Goal: Task Accomplishment & Management: Use online tool/utility

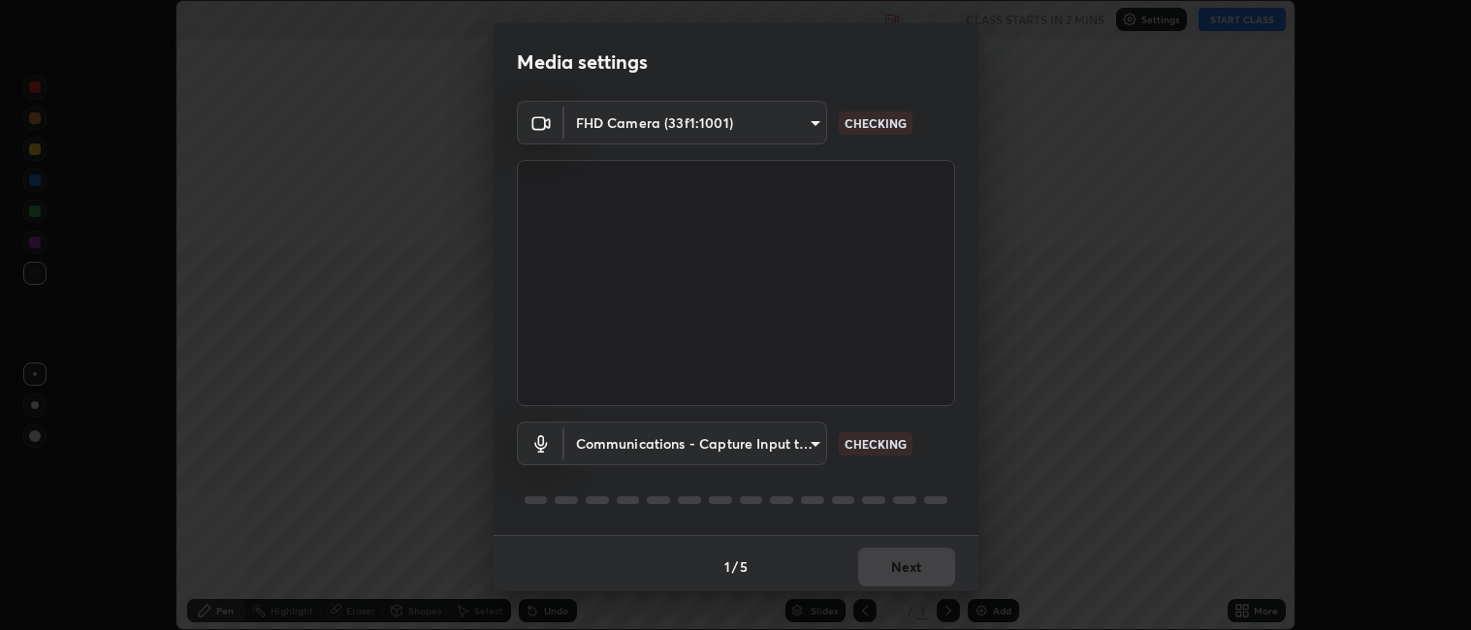
scroll to position [630, 1471]
click at [817, 458] on body "Erase all Cell Recording CLASS STARTS IN 1 MIN Settings START CLASS Setting up …" at bounding box center [735, 315] width 1471 height 630
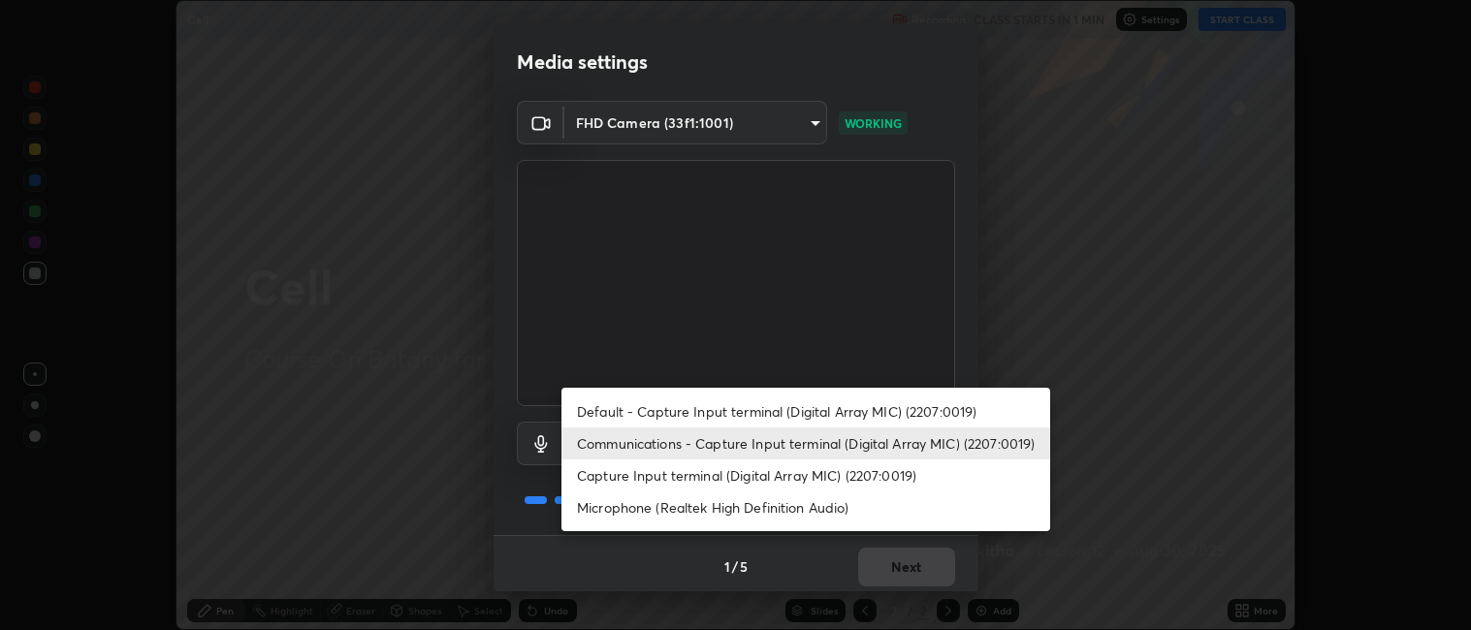
click at [750, 476] on li "Capture Input terminal (Digital Array MIC) (2207:0019)" at bounding box center [805, 476] width 489 height 32
type input "f5fba8c50a2edbf91c77a7d702f7a047f5b928ff665715034565596f1252df62"
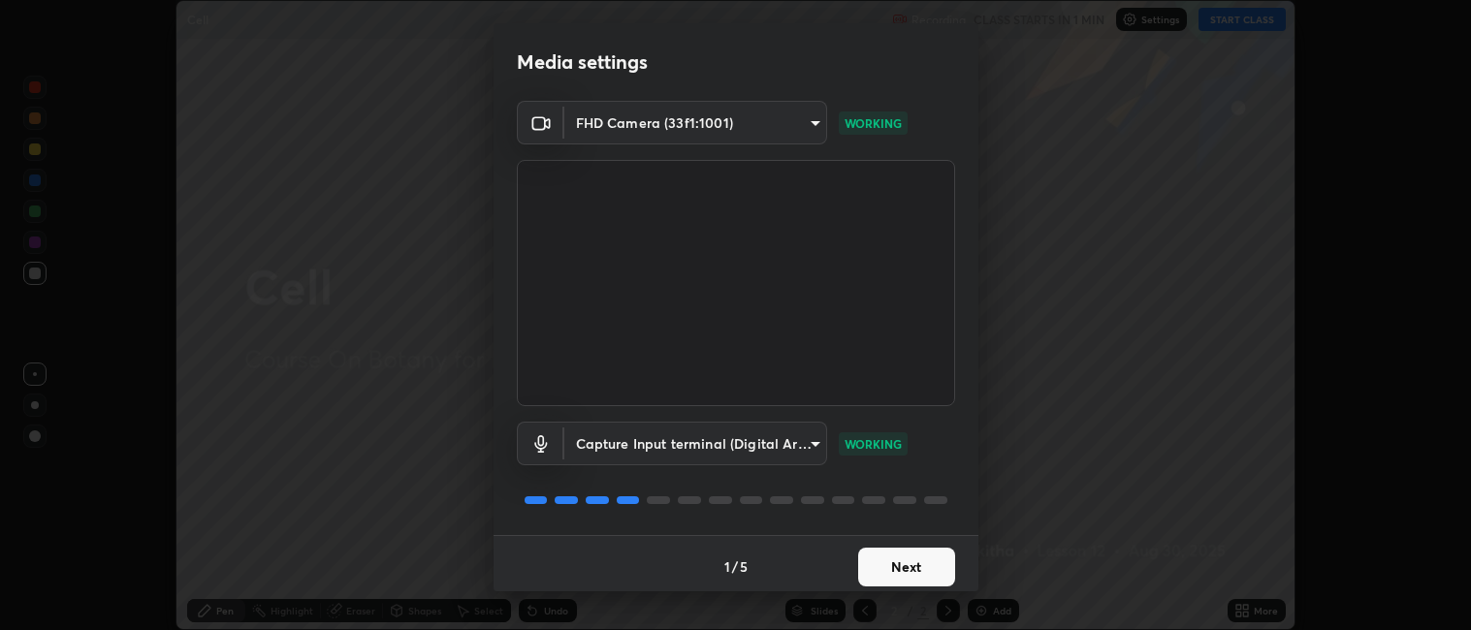
scroll to position [5, 0]
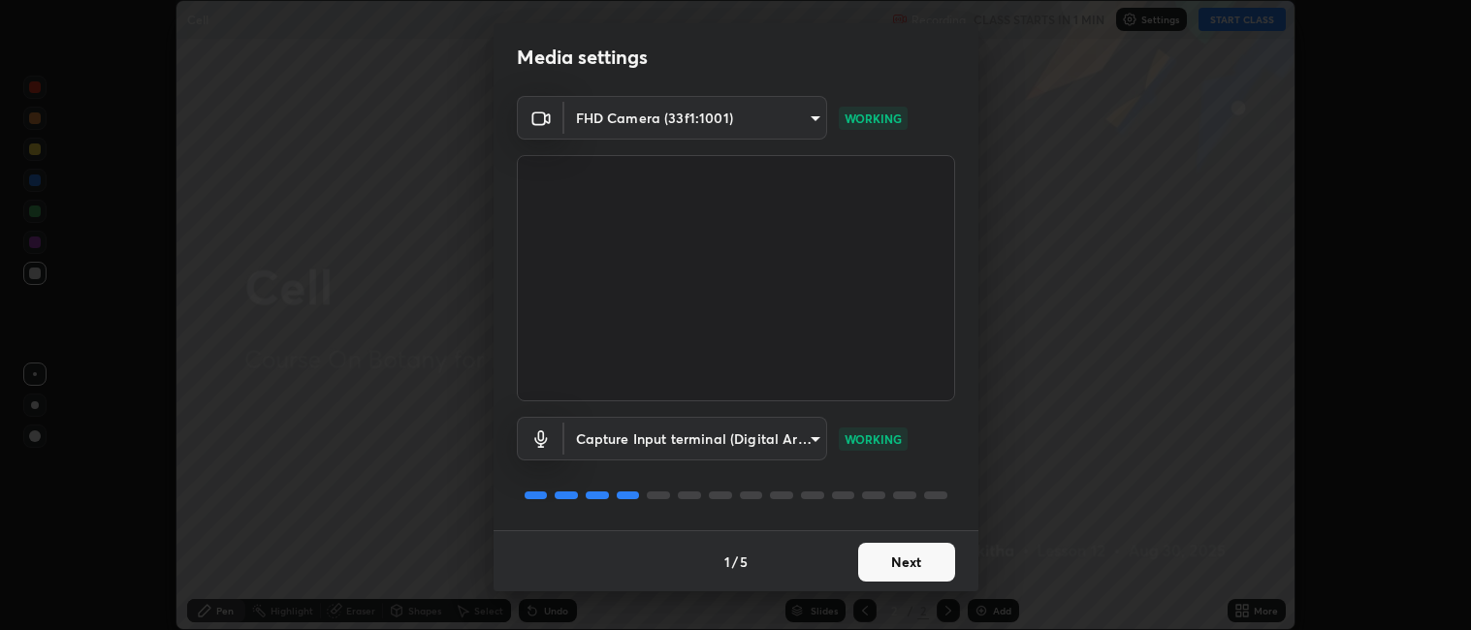
click at [911, 558] on button "Next" at bounding box center [906, 562] width 97 height 39
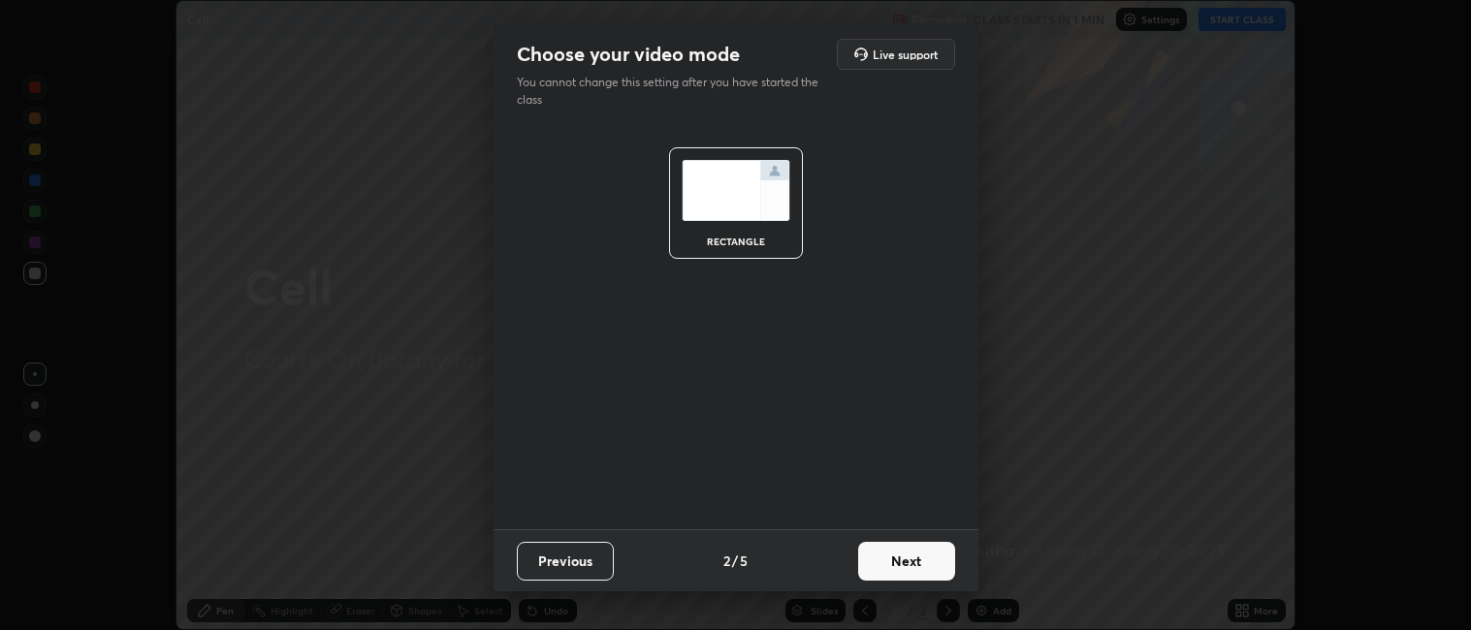
scroll to position [0, 0]
click at [923, 561] on button "Next" at bounding box center [906, 561] width 97 height 39
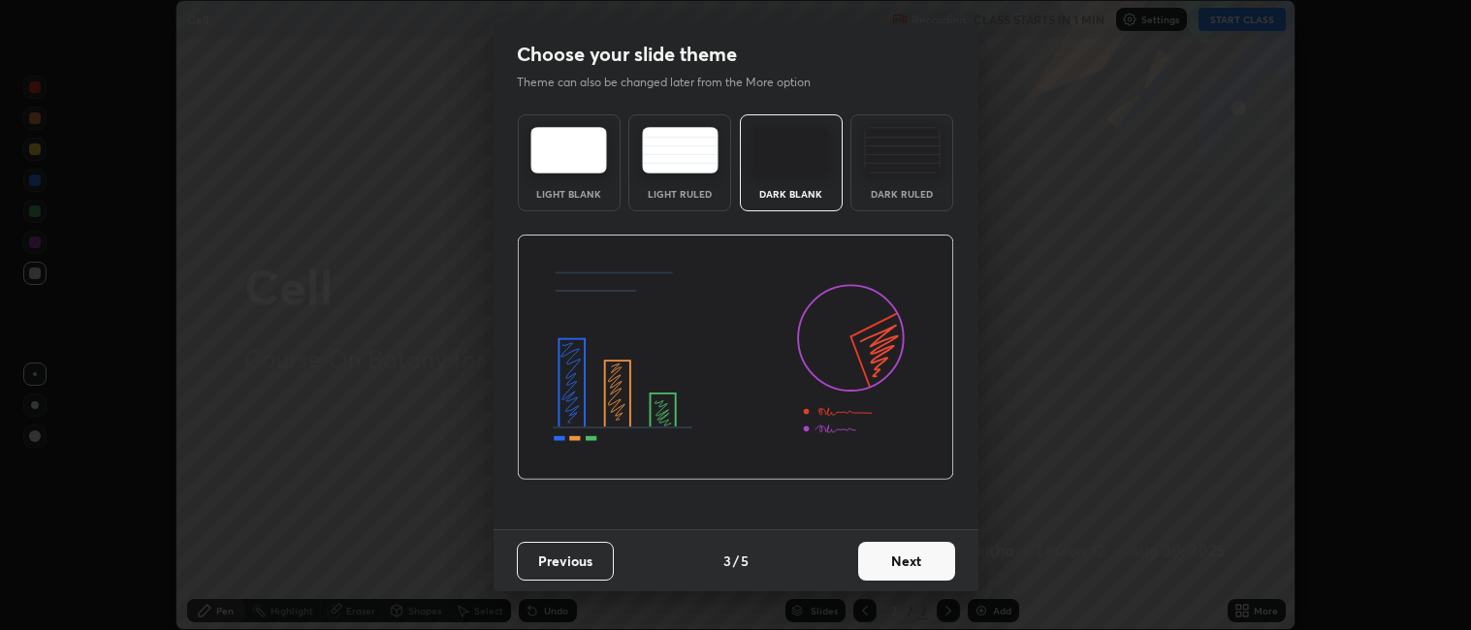
click at [935, 565] on button "Next" at bounding box center [906, 561] width 97 height 39
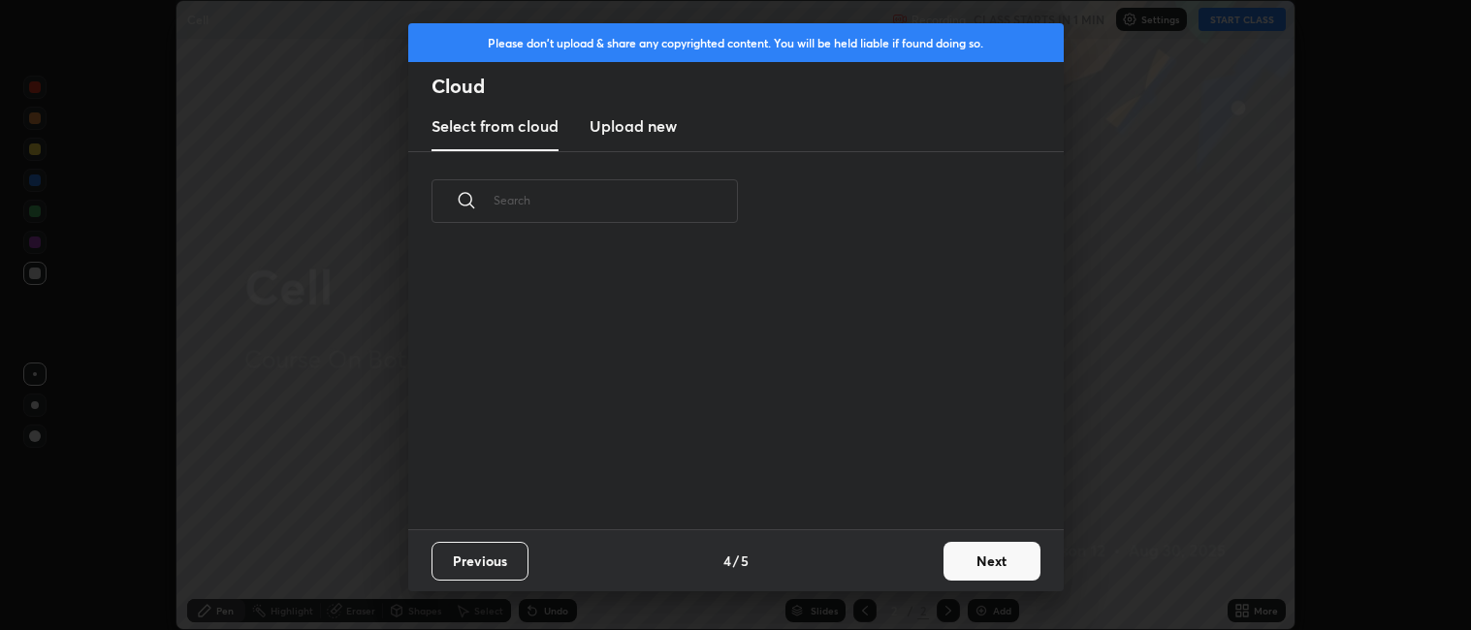
click at [950, 570] on button "Next" at bounding box center [991, 561] width 97 height 39
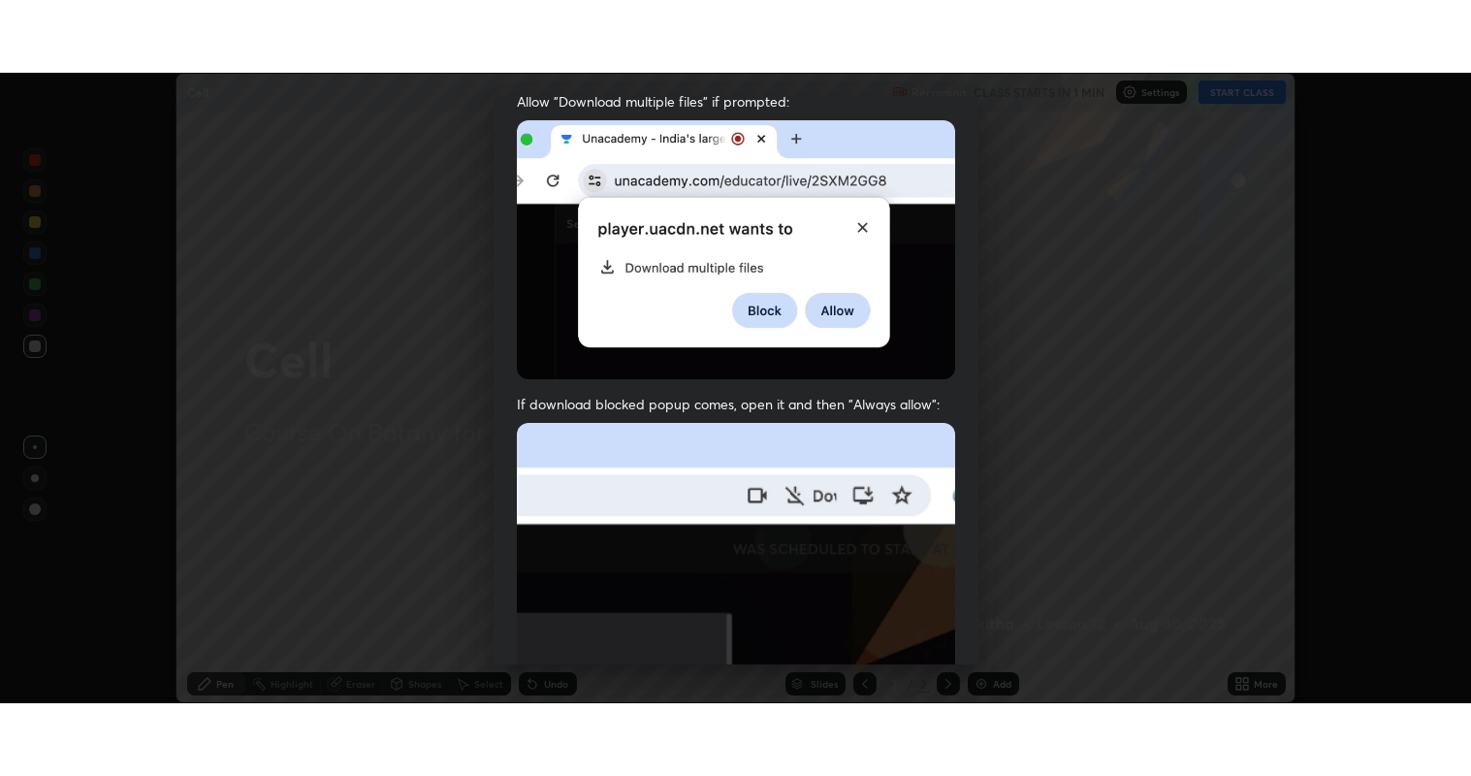
scroll to position [400, 0]
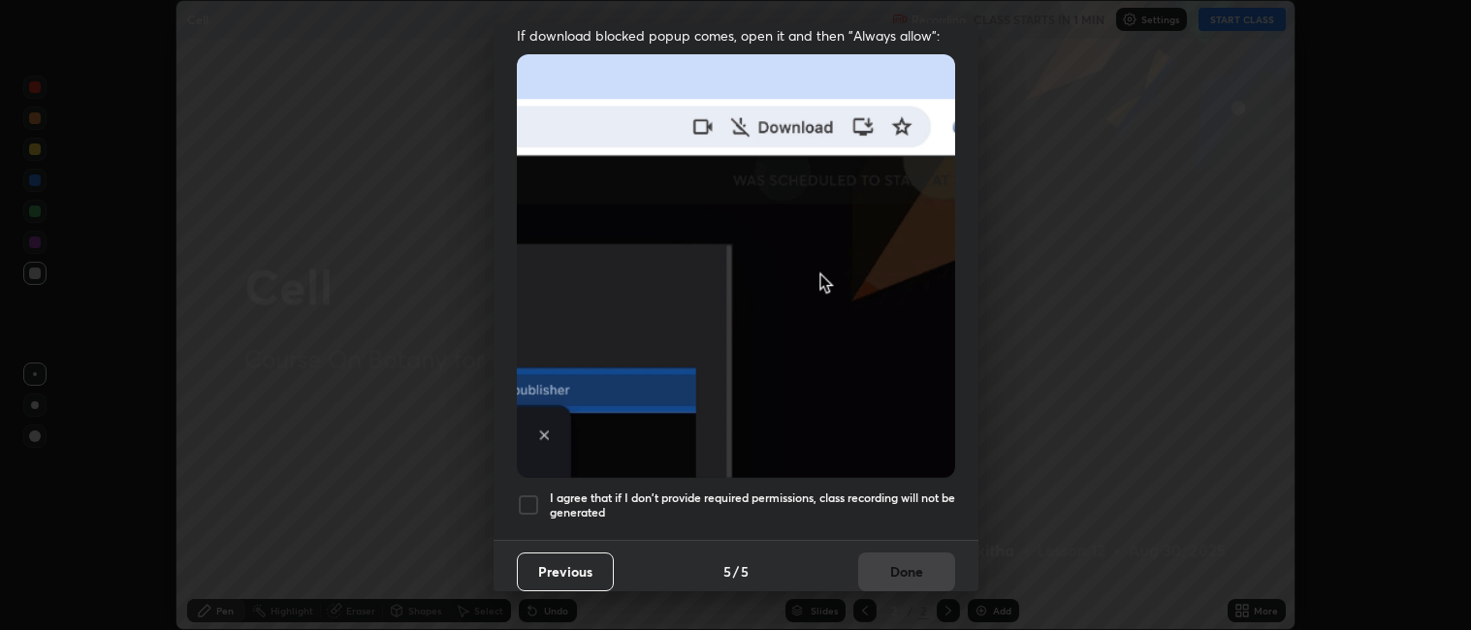
click at [534, 494] on div at bounding box center [528, 505] width 23 height 23
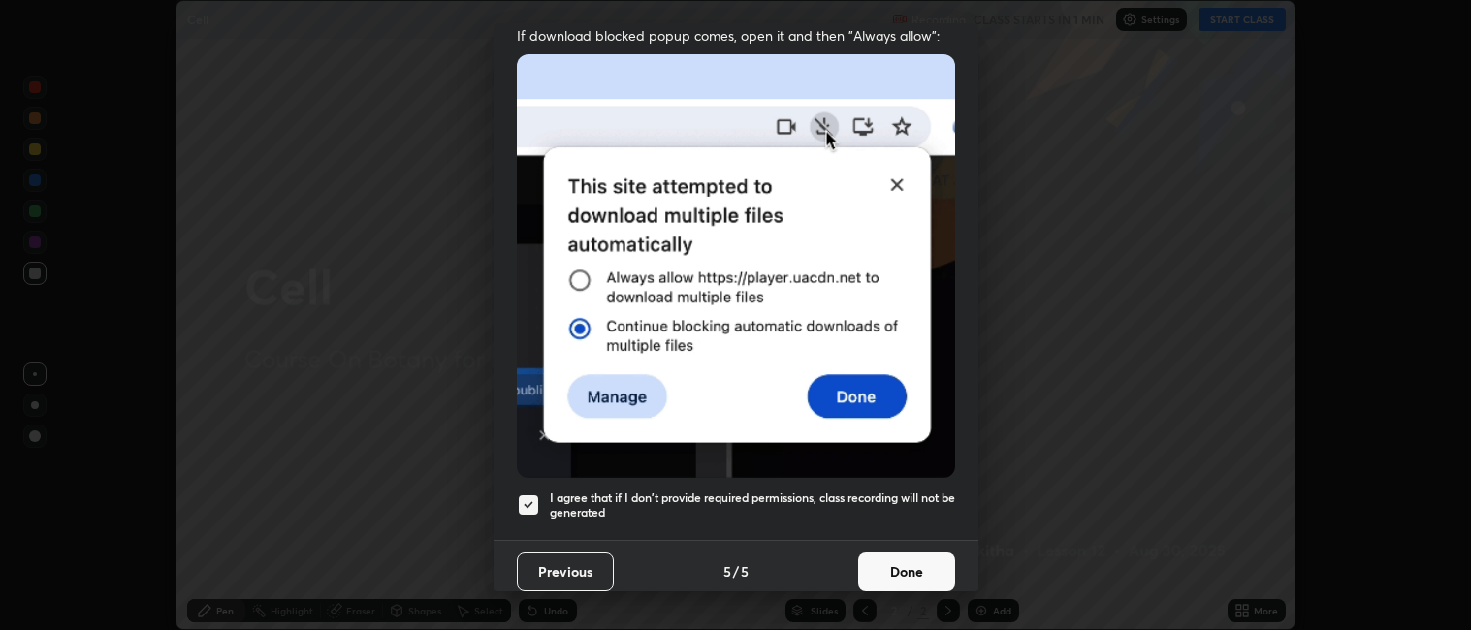
click at [896, 556] on button "Done" at bounding box center [906, 572] width 97 height 39
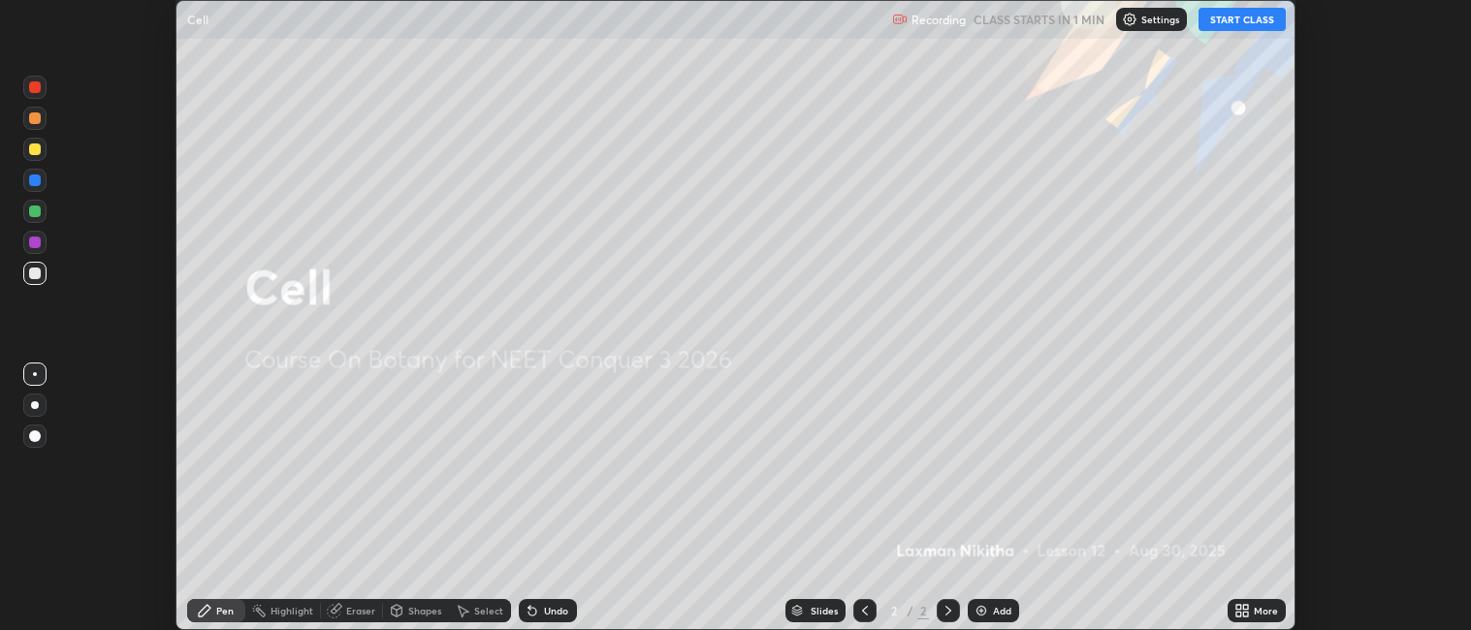
click at [1213, 19] on button "START CLASS" at bounding box center [1241, 19] width 87 height 23
click at [1267, 608] on div "More" at bounding box center [1266, 611] width 24 height 10
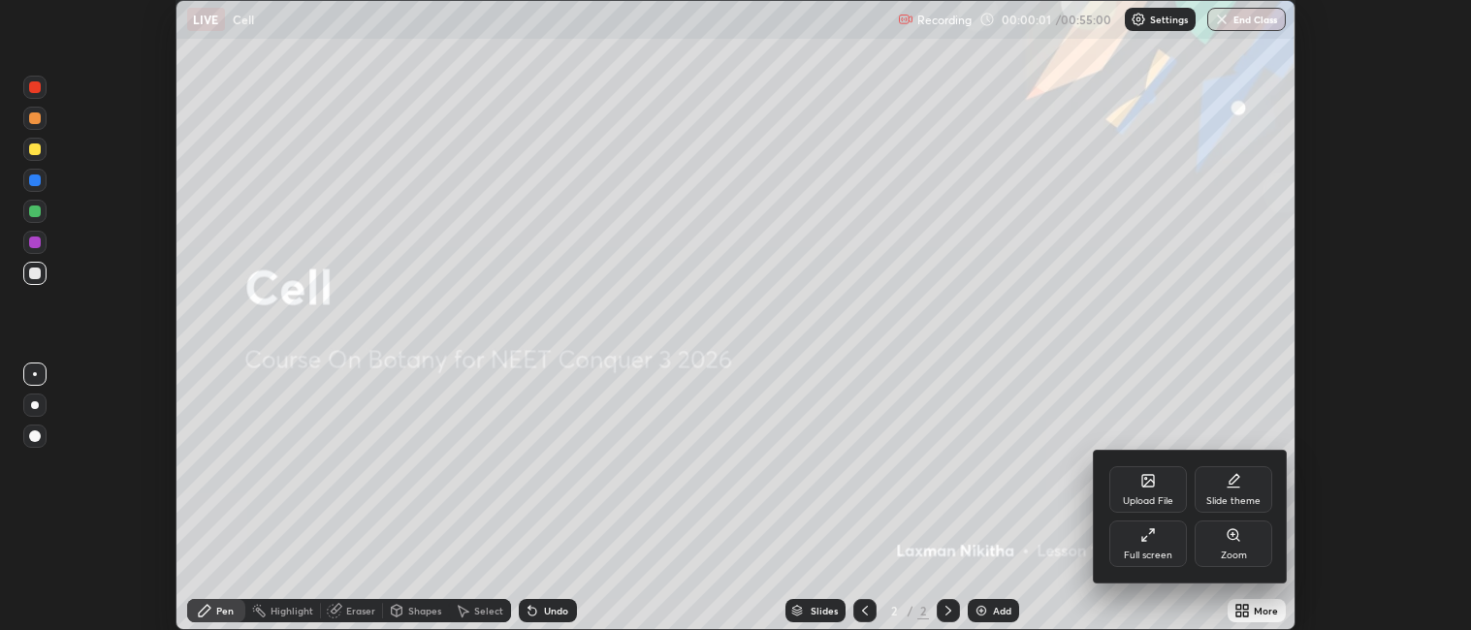
click at [1167, 551] on div "Full screen" at bounding box center [1148, 556] width 48 height 10
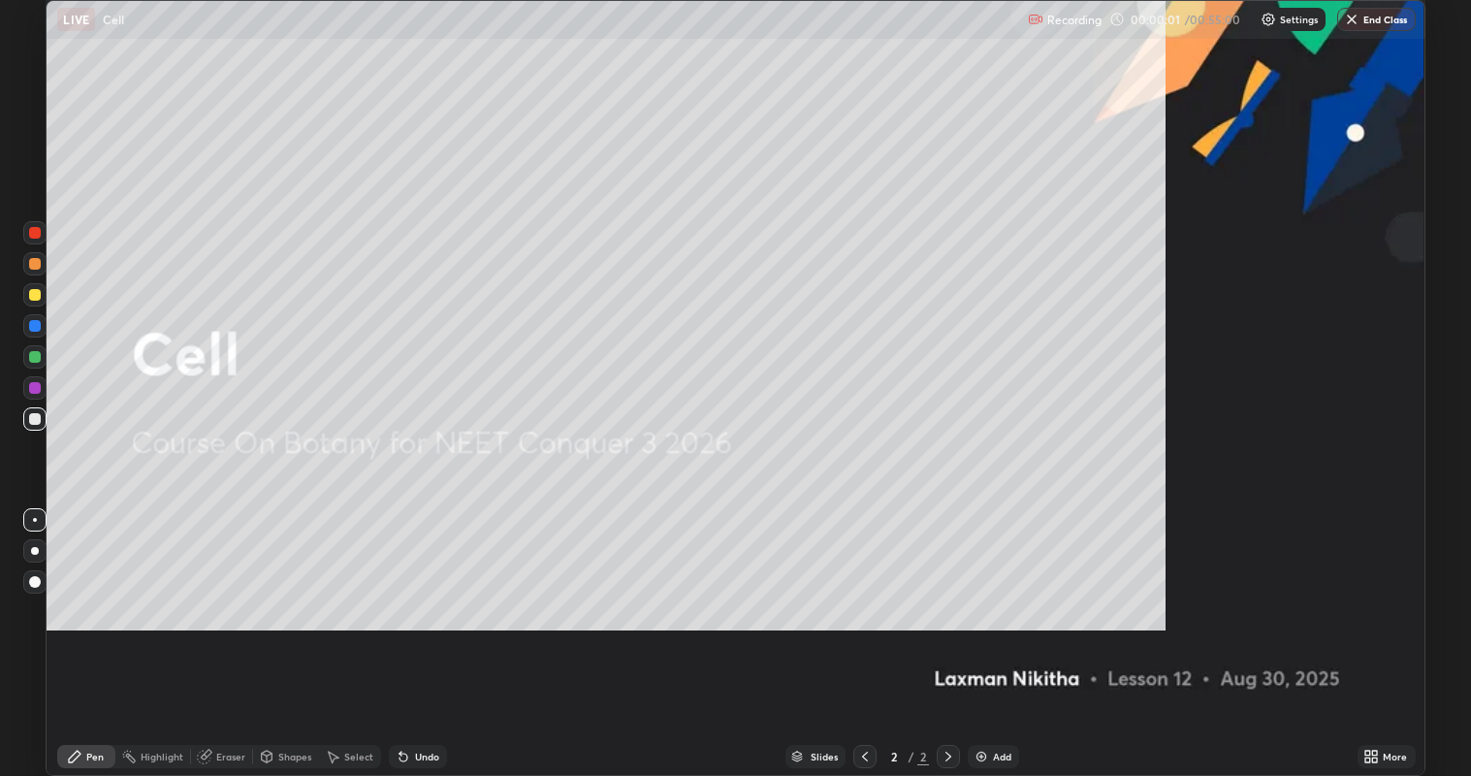
scroll to position [776, 1471]
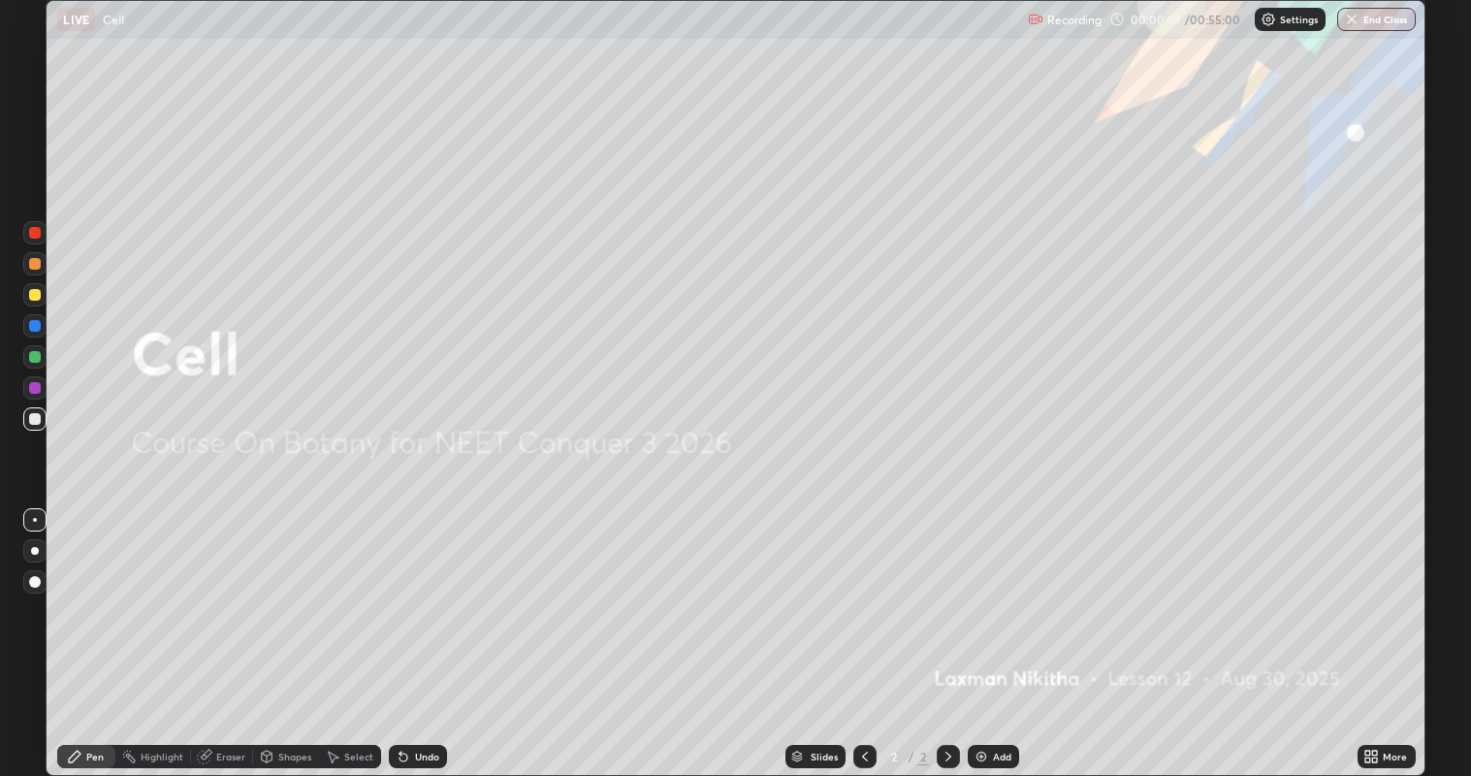
click at [1005, 629] on div "Add" at bounding box center [993, 756] width 51 height 23
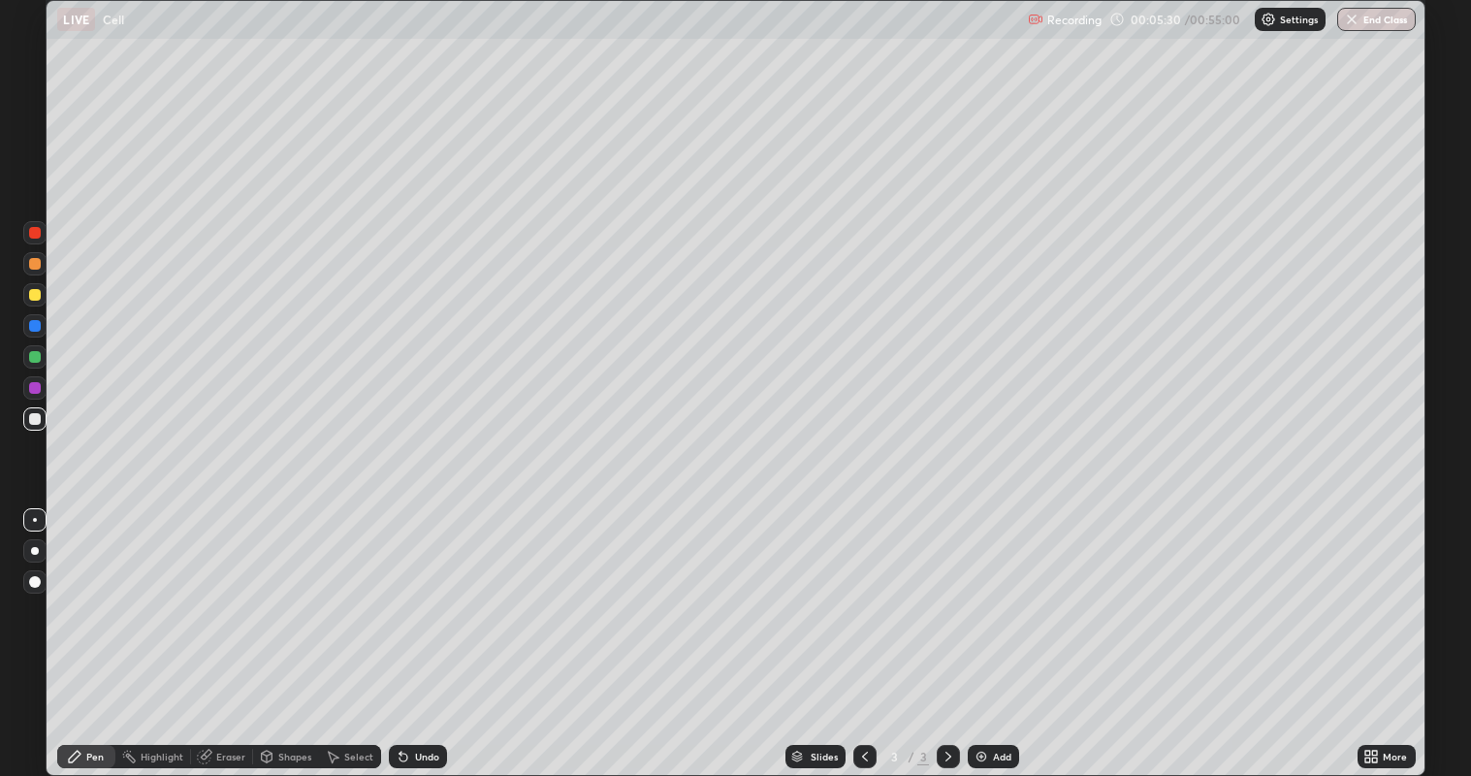
click at [35, 390] on div at bounding box center [35, 388] width 12 height 12
click at [39, 389] on div at bounding box center [35, 388] width 12 height 12
click at [415, 629] on div "Undo" at bounding box center [427, 756] width 24 height 10
click at [407, 629] on icon at bounding box center [404, 757] width 16 height 16
click at [36, 420] on div at bounding box center [35, 419] width 12 height 12
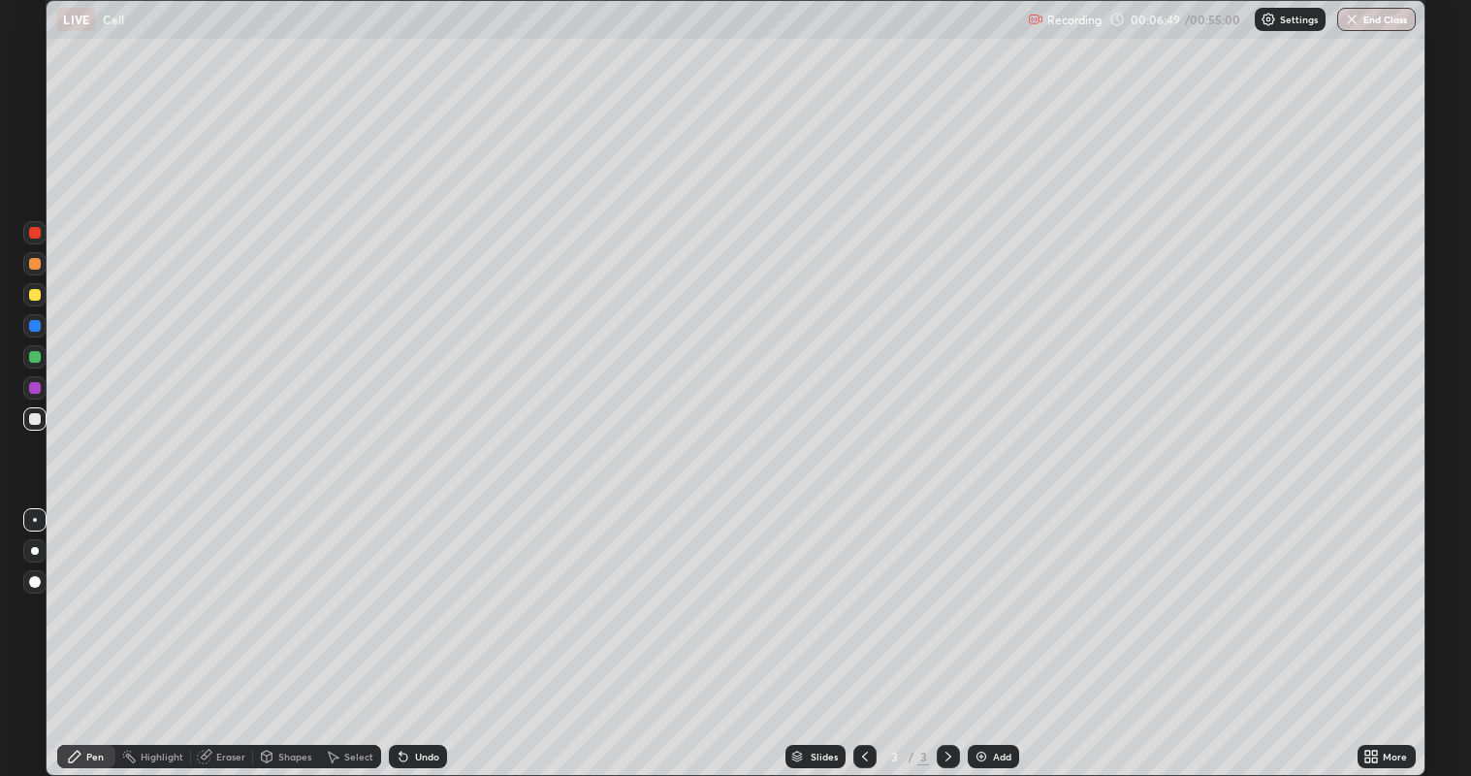
click at [419, 629] on div "Undo" at bounding box center [418, 756] width 58 height 23
click at [31, 328] on div at bounding box center [35, 326] width 12 height 12
click at [36, 389] on div at bounding box center [35, 388] width 12 height 12
click at [40, 298] on div at bounding box center [34, 294] width 23 height 23
click at [349, 629] on div "Select" at bounding box center [350, 756] width 62 height 23
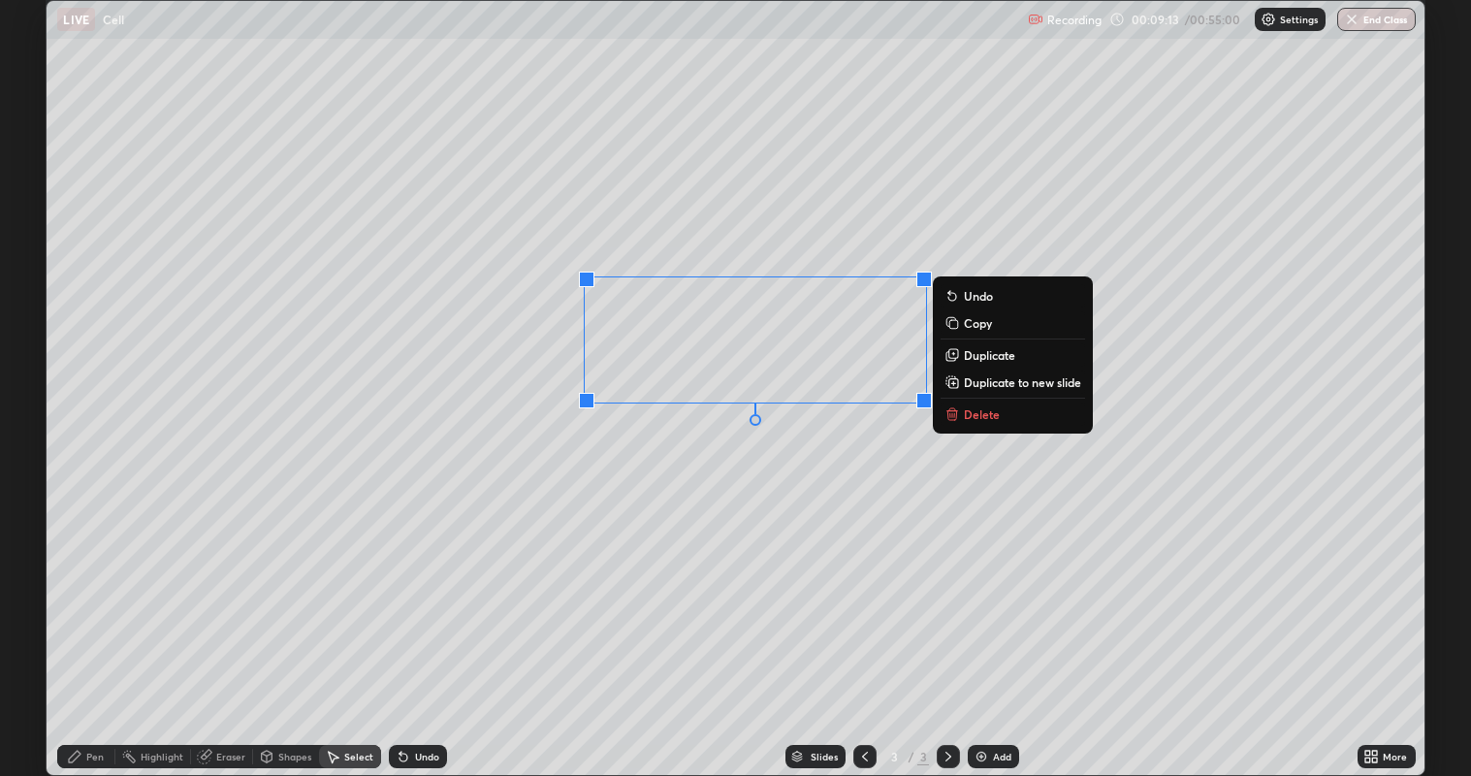
click at [972, 411] on p "Delete" at bounding box center [982, 414] width 36 height 16
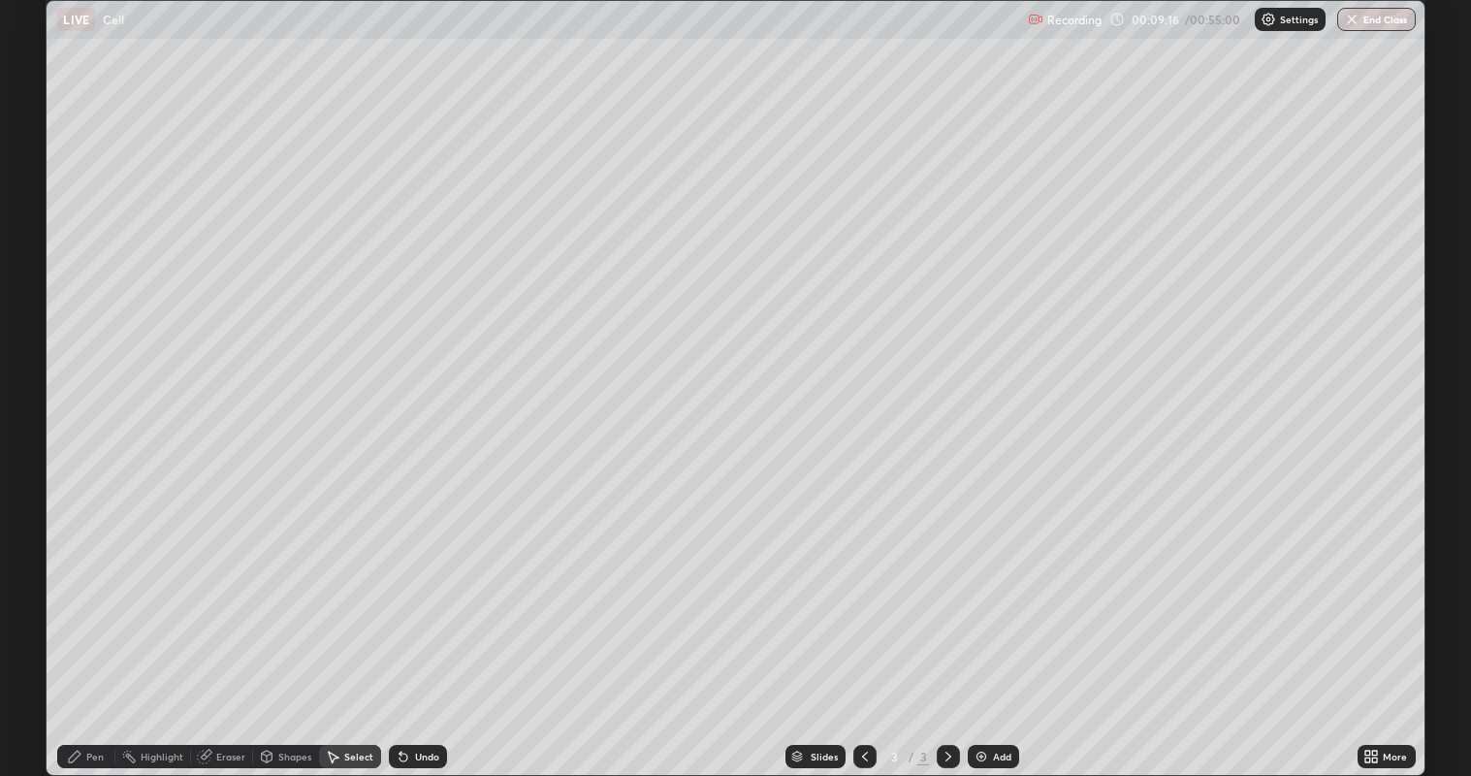
click at [95, 629] on div "Pen" at bounding box center [94, 756] width 17 height 10
click at [36, 239] on div at bounding box center [34, 232] width 23 height 23
click at [234, 629] on div "Eraser" at bounding box center [230, 756] width 29 height 10
click at [84, 629] on div "Pen" at bounding box center [86, 756] width 58 height 23
click at [34, 421] on div at bounding box center [35, 419] width 12 height 12
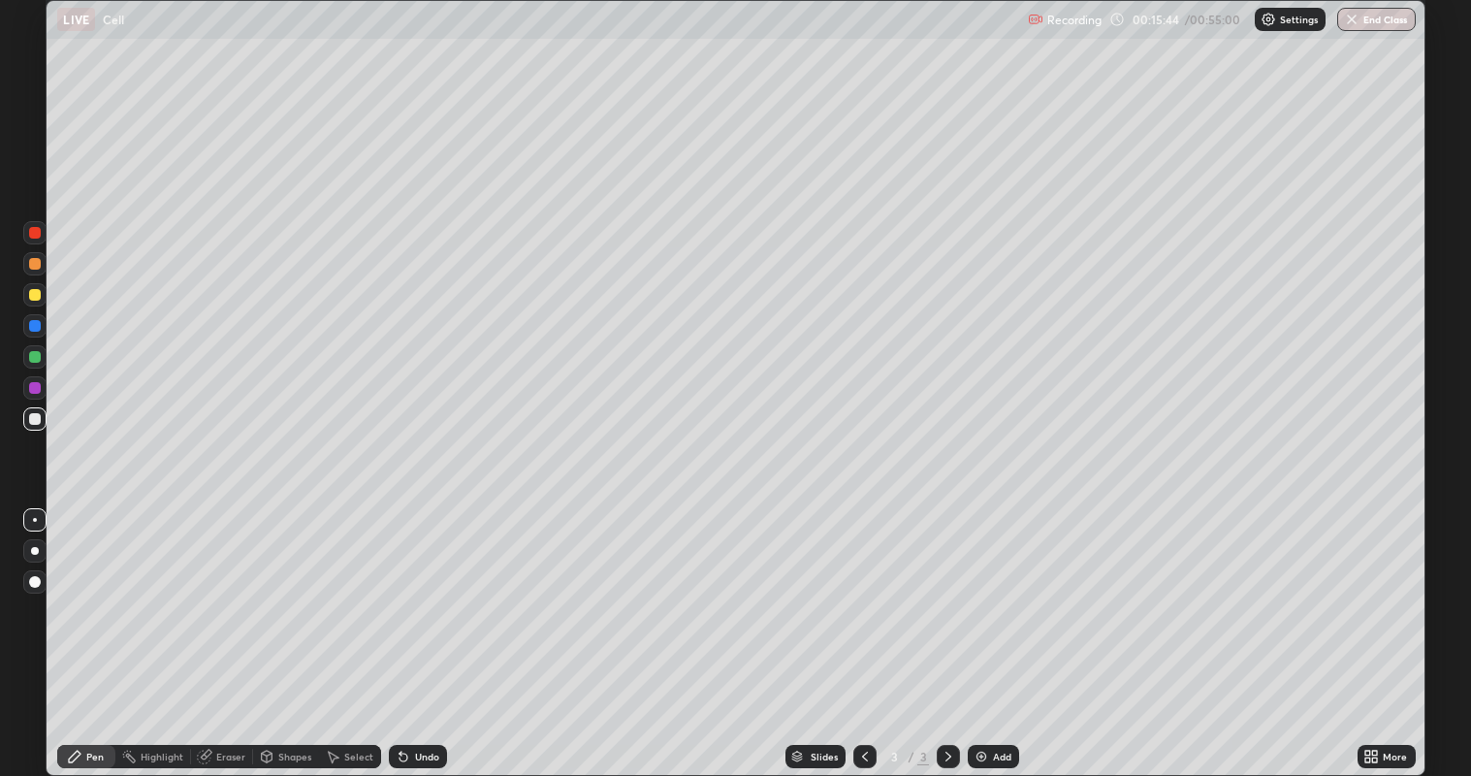
click at [36, 295] on div at bounding box center [35, 295] width 12 height 12
click at [36, 386] on div at bounding box center [35, 388] width 12 height 12
click at [34, 295] on div at bounding box center [35, 295] width 12 height 12
click at [31, 422] on div at bounding box center [35, 419] width 12 height 12
click at [440, 629] on div "Undo" at bounding box center [418, 756] width 58 height 23
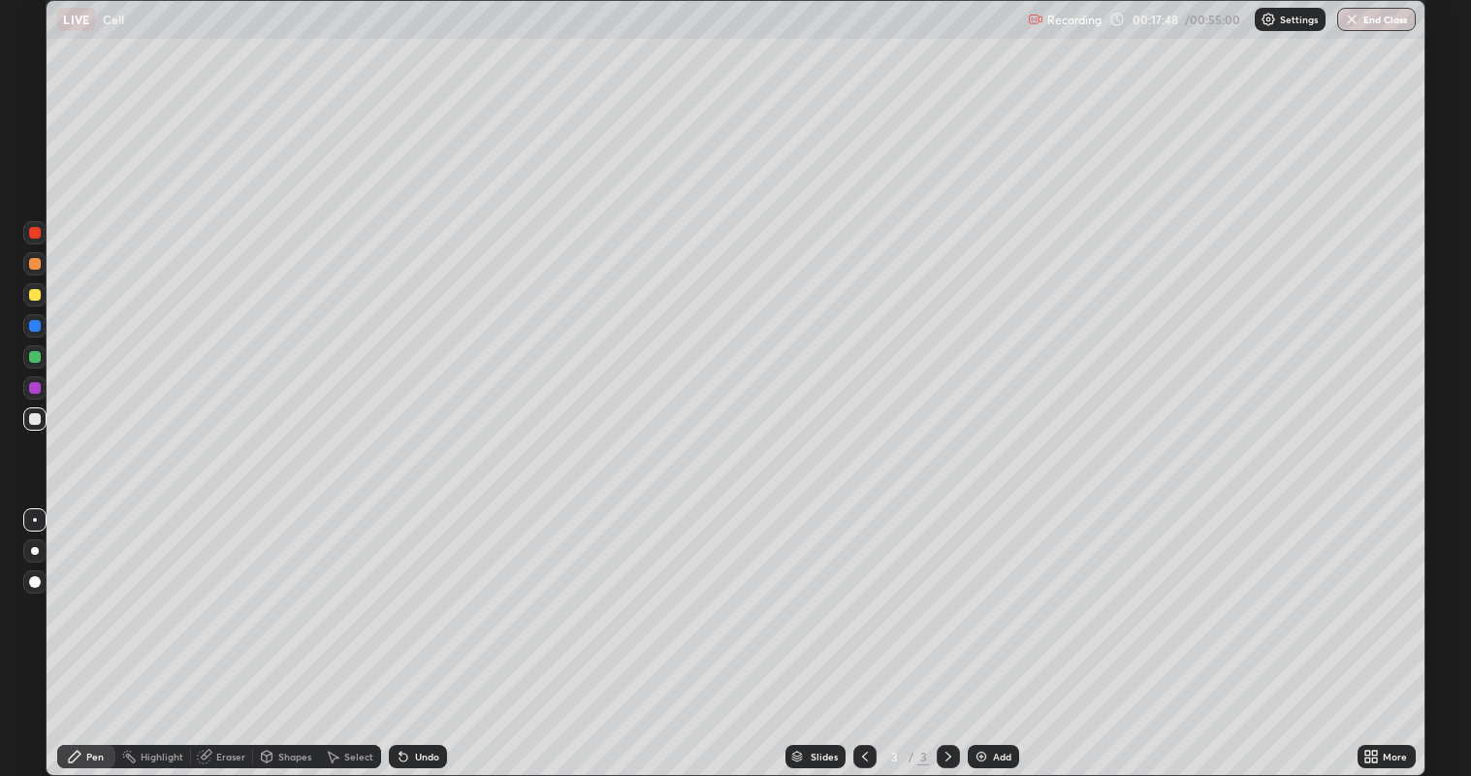
click at [32, 393] on div at bounding box center [34, 387] width 23 height 23
click at [429, 629] on div "Undo" at bounding box center [427, 756] width 24 height 10
click at [34, 419] on div at bounding box center [35, 419] width 12 height 12
click at [34, 392] on div at bounding box center [35, 388] width 12 height 12
click at [34, 264] on div at bounding box center [35, 264] width 12 height 12
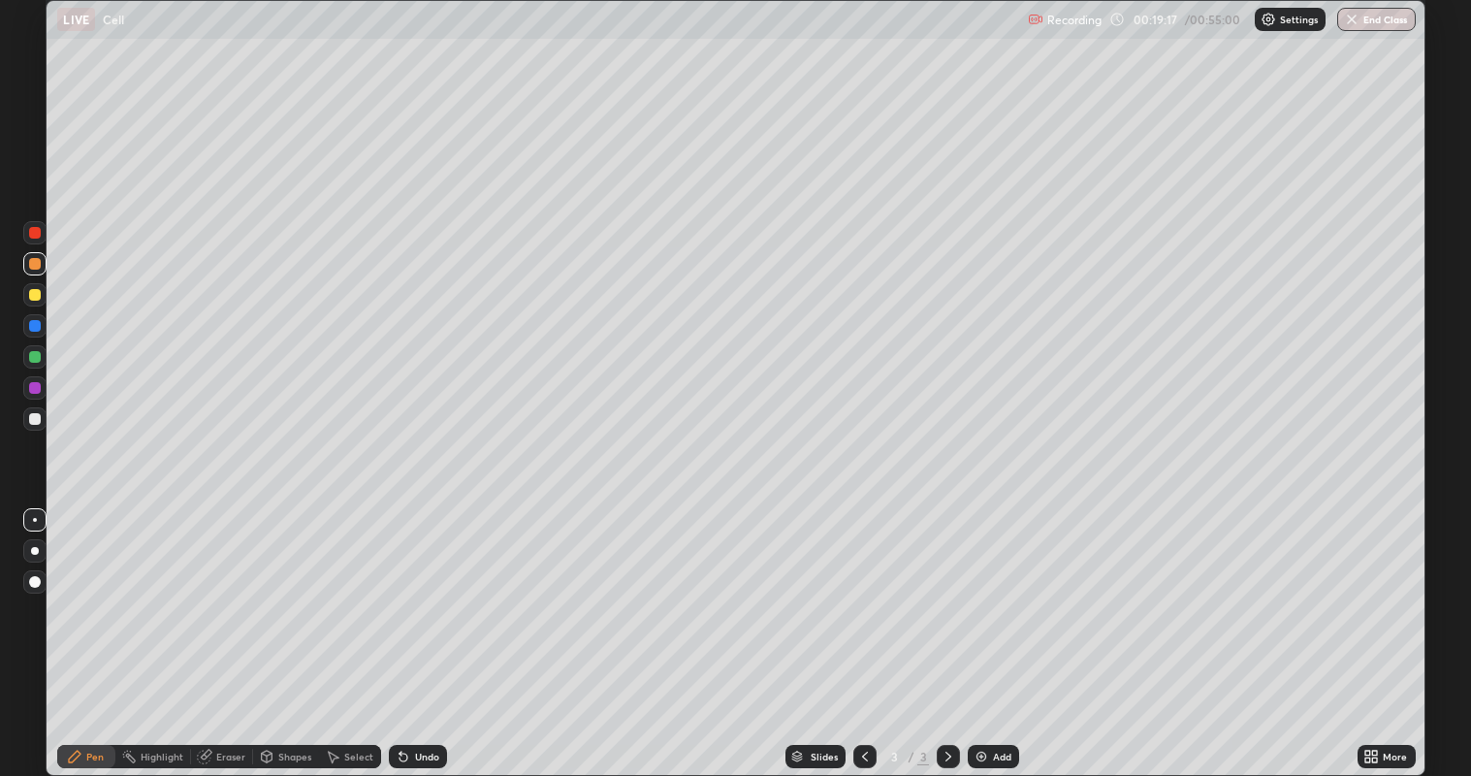
click at [38, 430] on div at bounding box center [34, 418] width 23 height 23
click at [34, 296] on div at bounding box center [35, 295] width 12 height 12
click at [33, 330] on div at bounding box center [35, 326] width 12 height 12
click at [35, 356] on div at bounding box center [35, 357] width 12 height 12
click at [34, 420] on div at bounding box center [35, 419] width 12 height 12
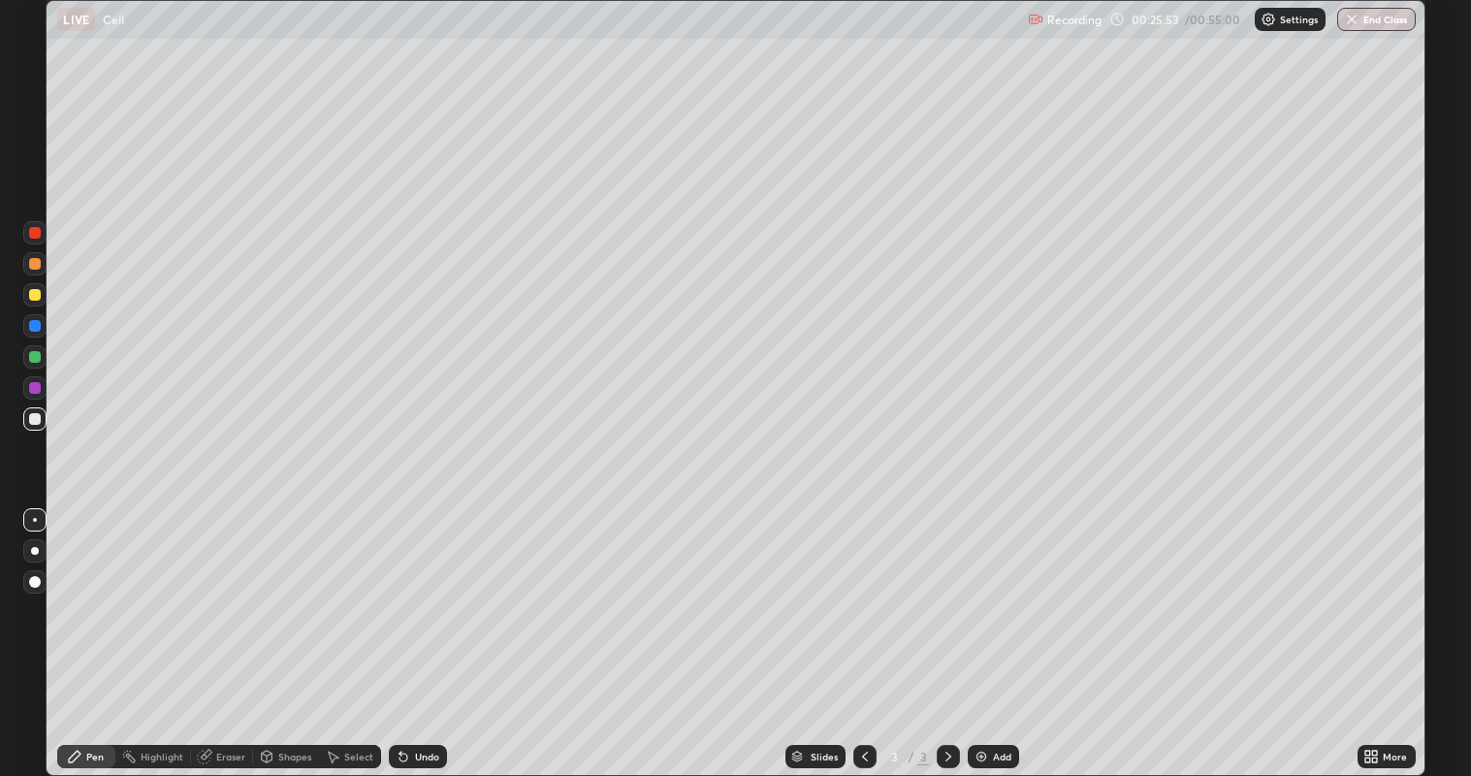
click at [1000, 629] on div "Add" at bounding box center [1002, 756] width 18 height 10
click at [424, 629] on div "Undo" at bounding box center [427, 756] width 24 height 10
click at [427, 629] on div "Undo" at bounding box center [427, 756] width 24 height 10
click at [429, 629] on div "Undo" at bounding box center [427, 756] width 24 height 10
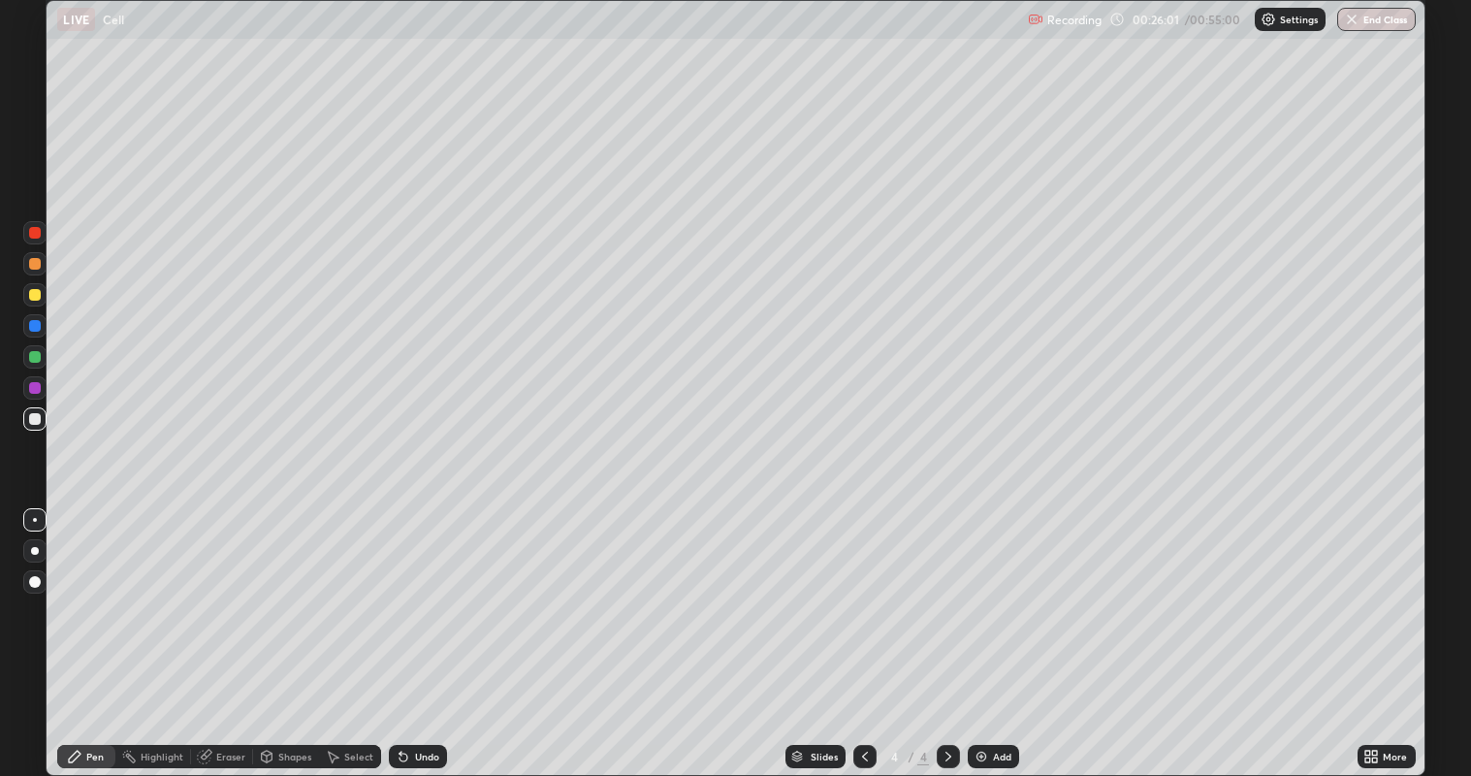
click at [429, 629] on div "Undo" at bounding box center [427, 756] width 24 height 10
click at [427, 629] on div "Undo" at bounding box center [427, 756] width 24 height 10
click at [35, 296] on div at bounding box center [35, 295] width 12 height 12
click at [35, 361] on div at bounding box center [35, 357] width 12 height 12
click at [437, 629] on div "Undo" at bounding box center [427, 756] width 24 height 10
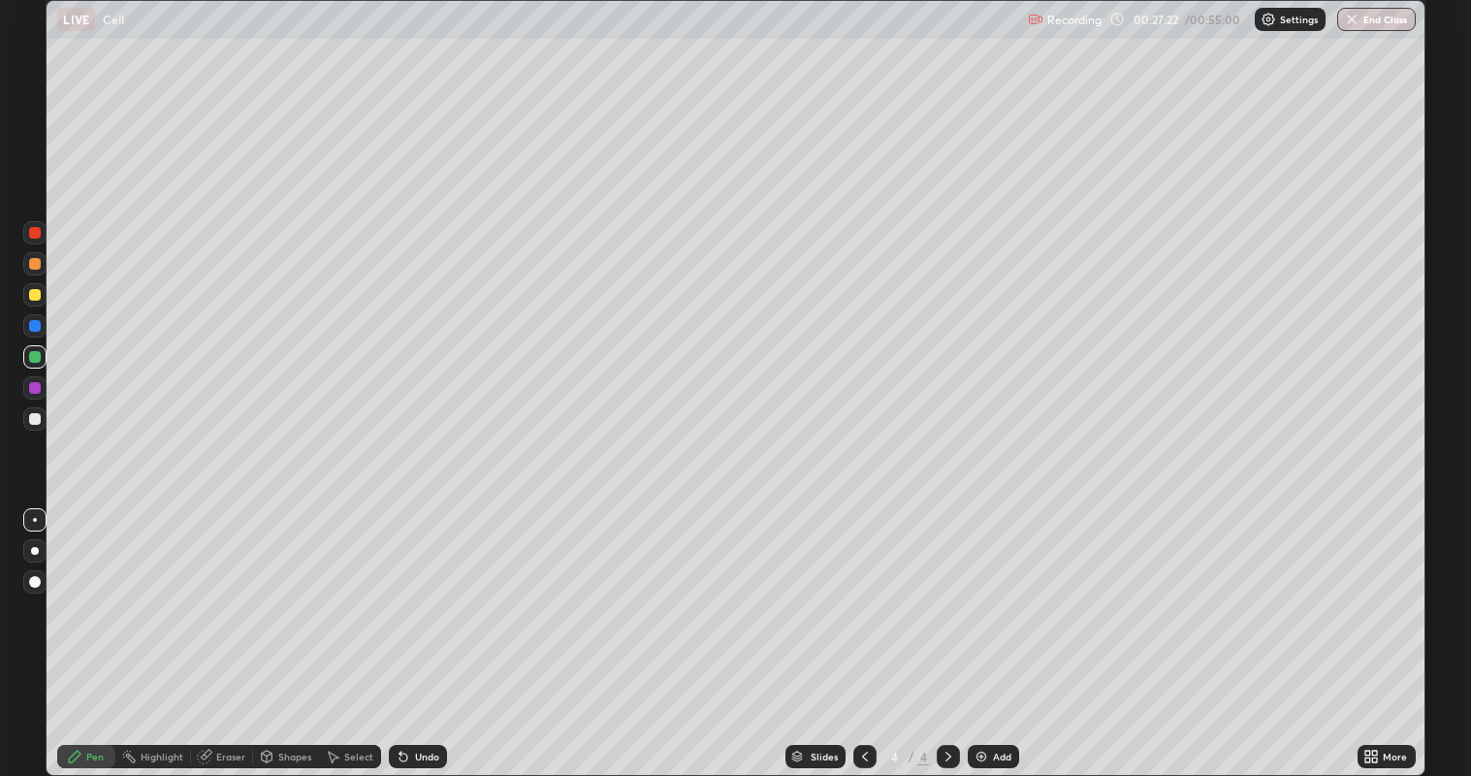
click at [432, 629] on div "Undo" at bounding box center [427, 756] width 24 height 10
click at [437, 629] on div "Undo" at bounding box center [418, 756] width 58 height 23
click at [444, 629] on div "Undo" at bounding box center [418, 756] width 58 height 23
click at [440, 629] on div "Undo" at bounding box center [418, 756] width 58 height 23
click at [444, 629] on div "Undo" at bounding box center [418, 756] width 58 height 23
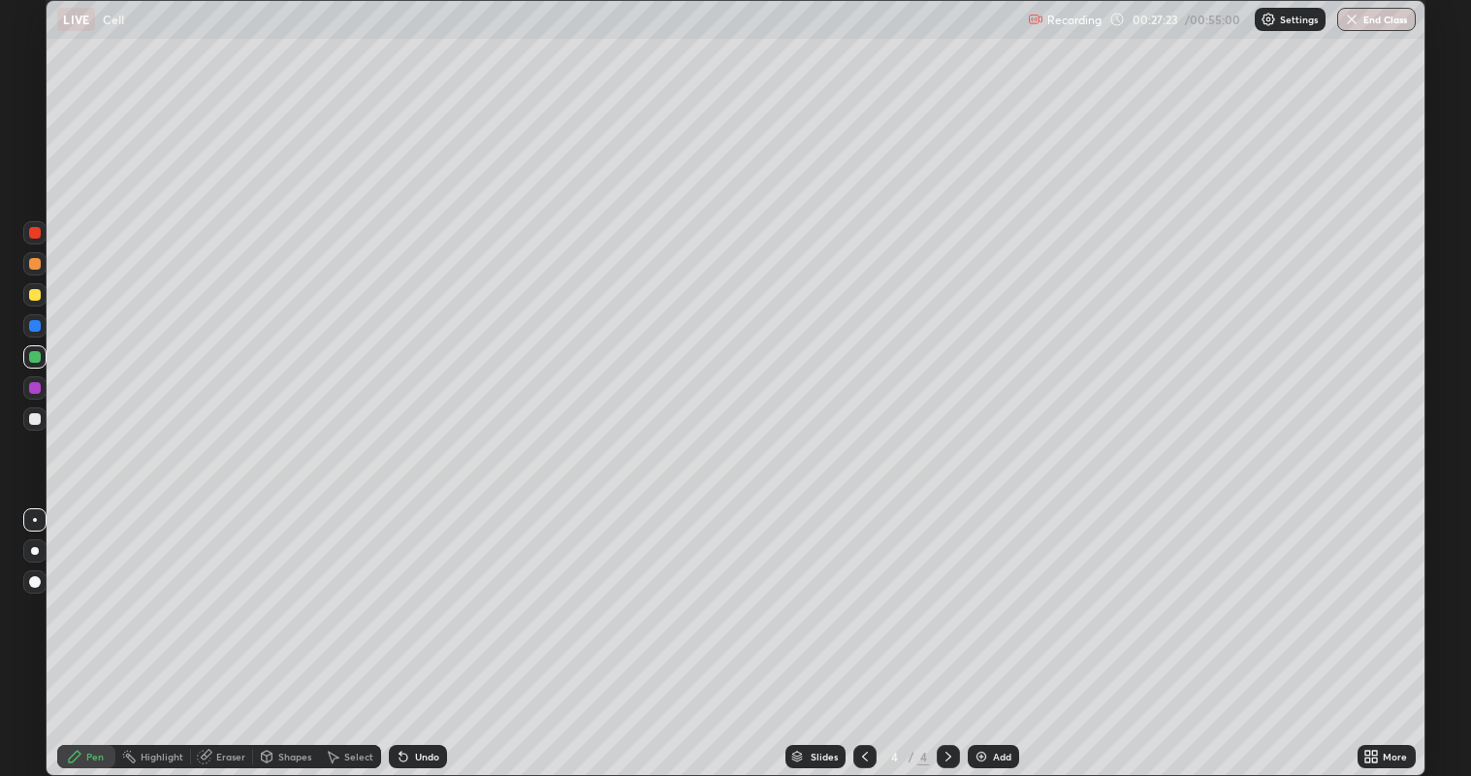
click at [443, 629] on div "Undo" at bounding box center [418, 756] width 58 height 23
click at [444, 629] on div "Undo" at bounding box center [418, 756] width 58 height 23
click at [36, 419] on div at bounding box center [35, 419] width 12 height 12
click at [438, 629] on div "Undo" at bounding box center [418, 756] width 58 height 23
click at [436, 629] on div "Undo" at bounding box center [427, 756] width 24 height 10
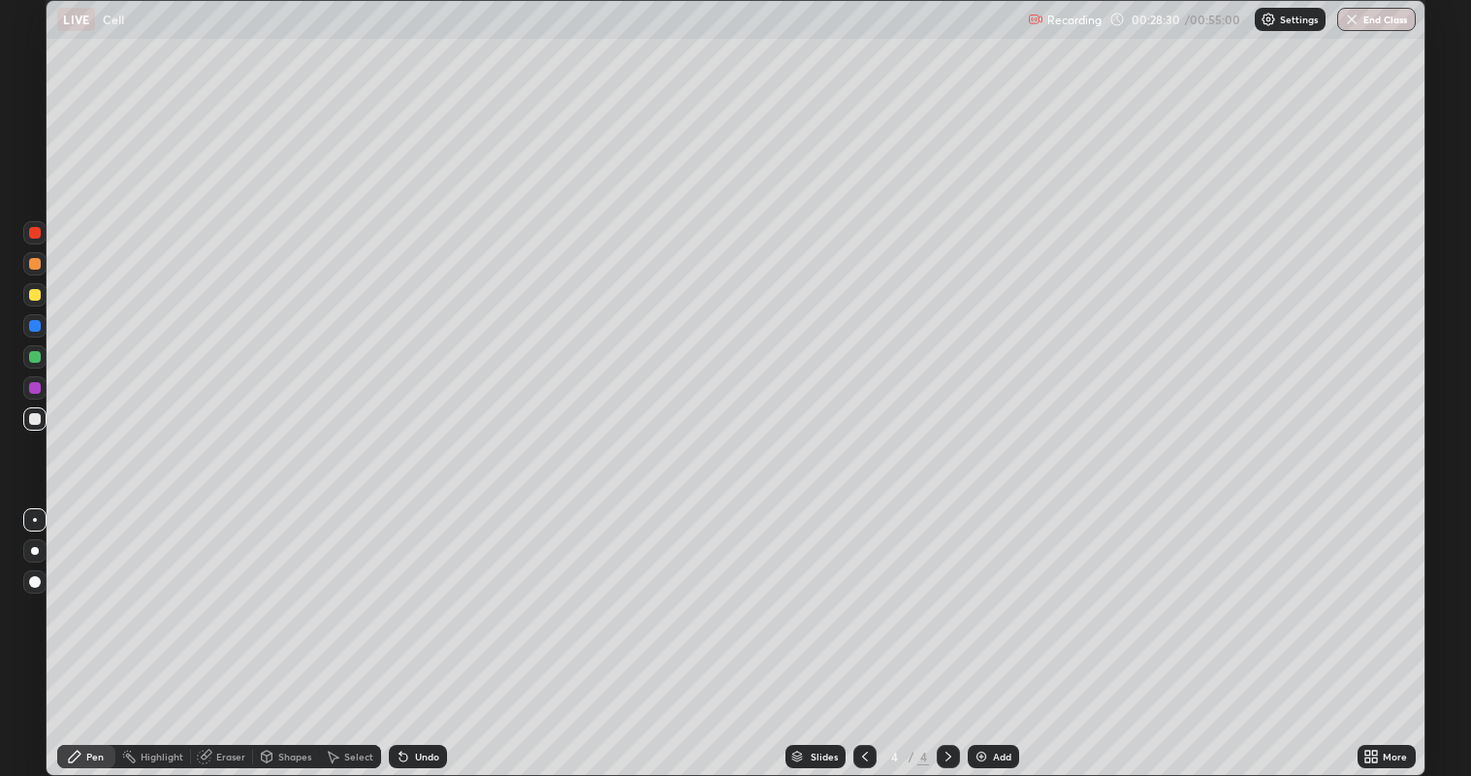
click at [436, 629] on div "Undo" at bounding box center [427, 756] width 24 height 10
click at [435, 629] on div "Undo" at bounding box center [427, 756] width 24 height 10
click at [434, 629] on div "Undo" at bounding box center [427, 756] width 24 height 10
click at [34, 393] on div at bounding box center [35, 388] width 12 height 12
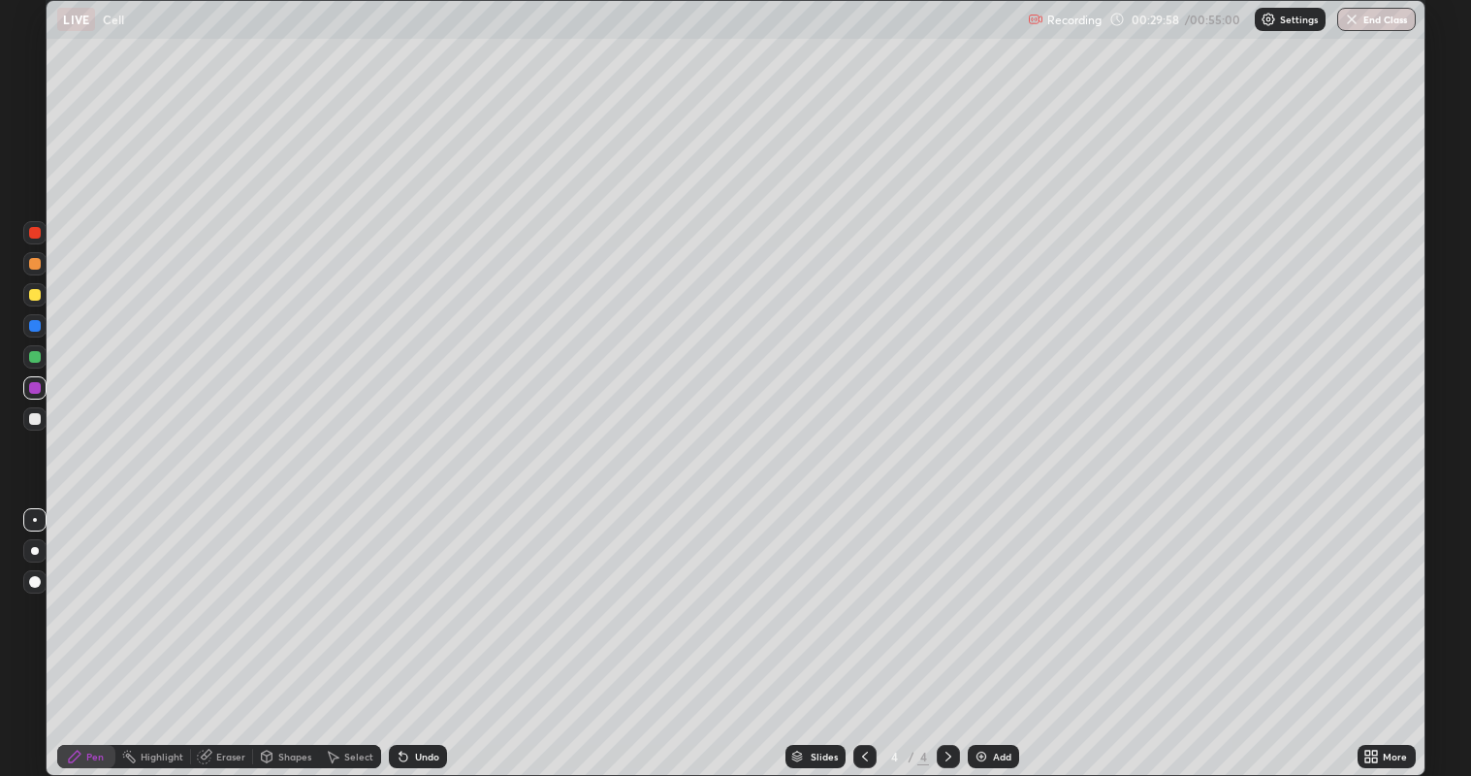
click at [39, 419] on div at bounding box center [35, 419] width 12 height 12
click at [37, 295] on div at bounding box center [35, 295] width 12 height 12
click at [236, 629] on div "Eraser" at bounding box center [230, 756] width 29 height 10
click at [94, 629] on div "Pen" at bounding box center [94, 756] width 17 height 10
click at [39, 422] on div at bounding box center [35, 419] width 12 height 12
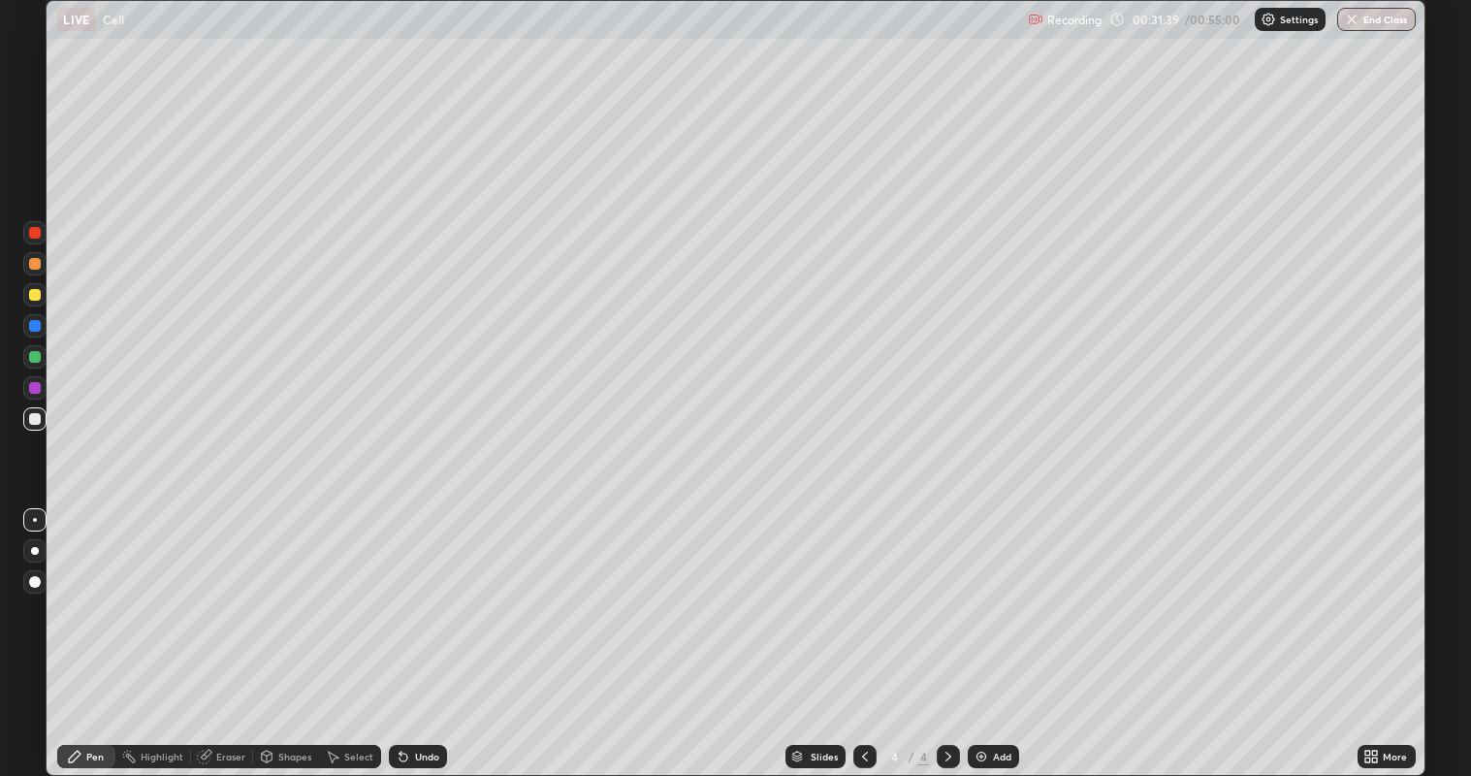
click at [339, 629] on div "Select" at bounding box center [350, 756] width 62 height 23
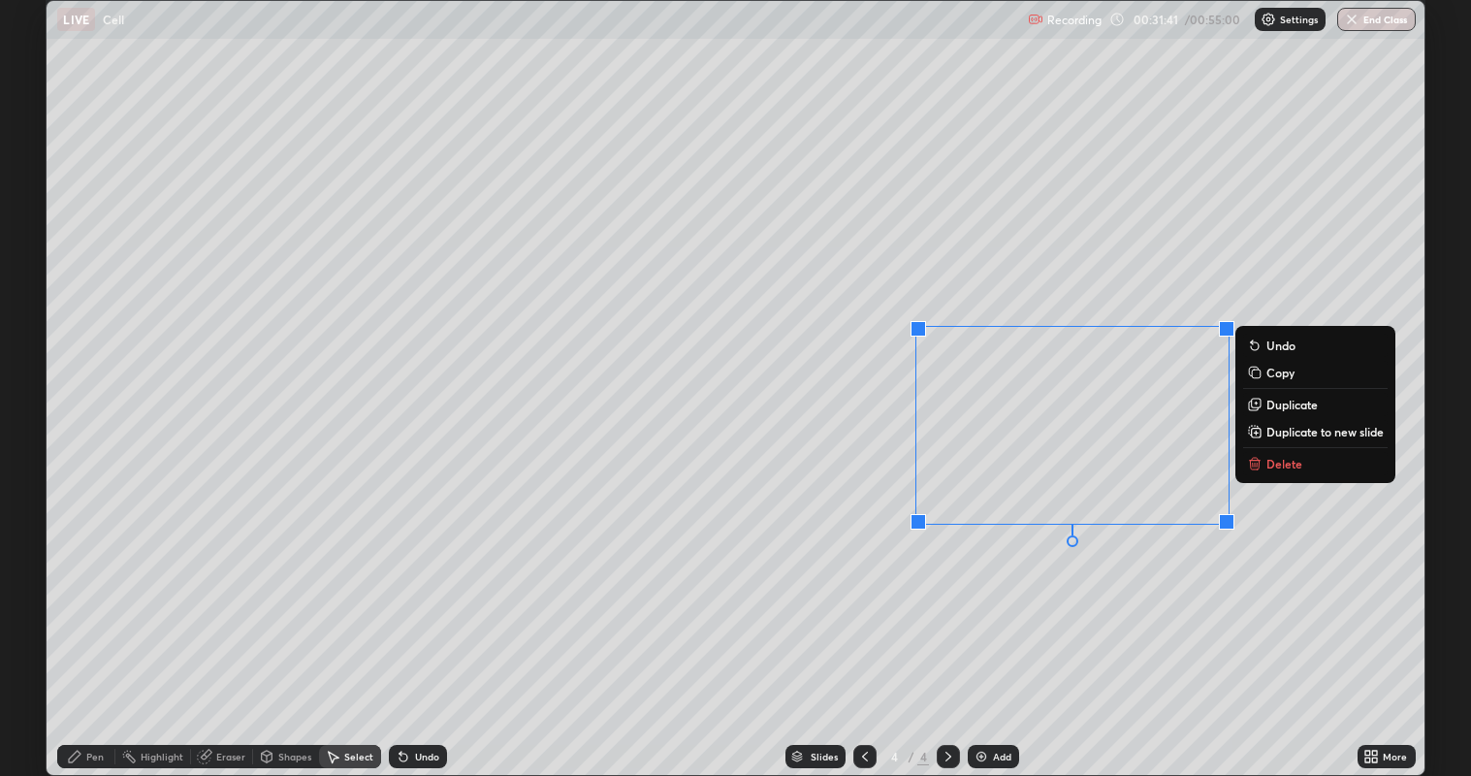
click at [1262, 462] on button "Delete" at bounding box center [1315, 463] width 144 height 23
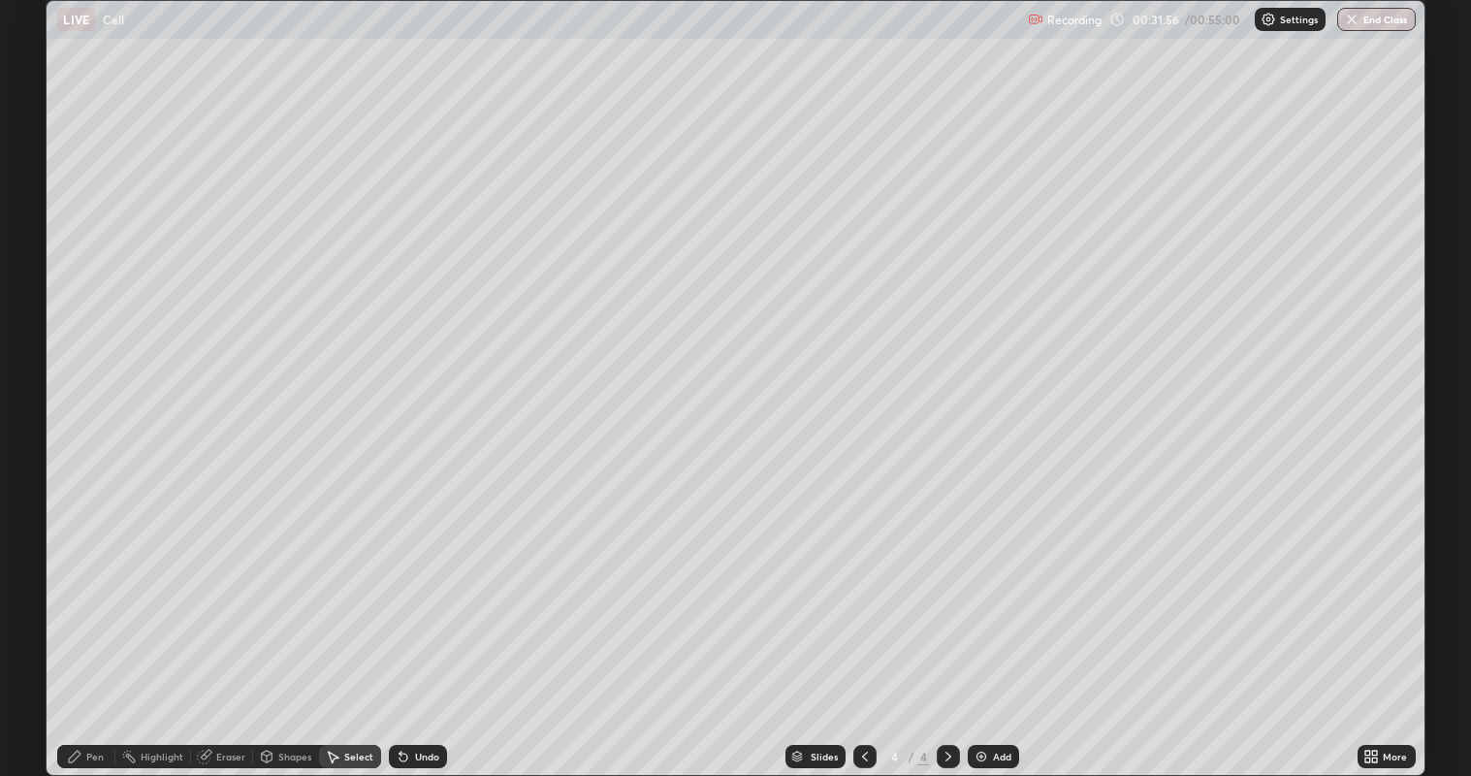
click at [83, 629] on div "Pen" at bounding box center [86, 756] width 58 height 23
click at [356, 629] on div "Select" at bounding box center [358, 756] width 29 height 10
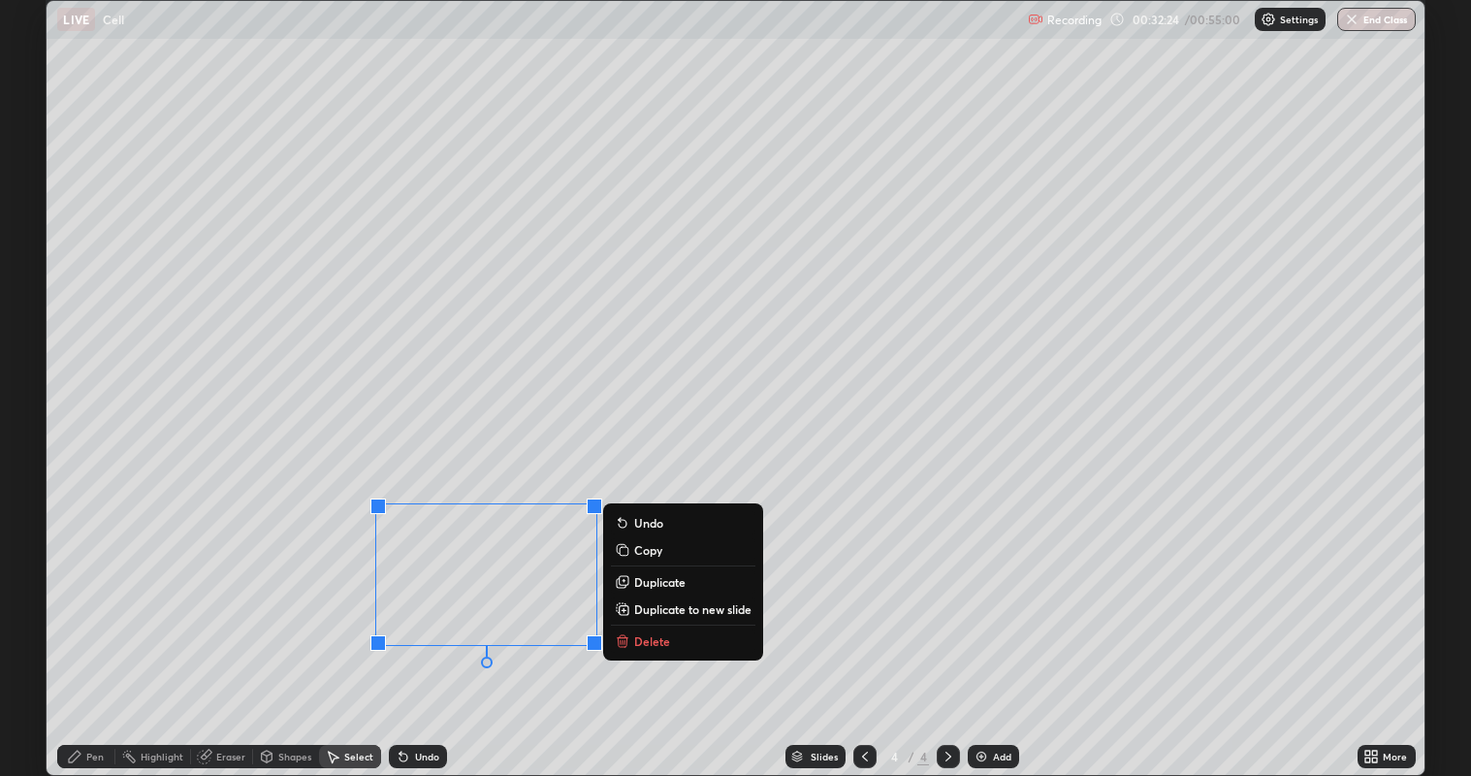
click at [666, 629] on p "Delete" at bounding box center [652, 641] width 36 height 16
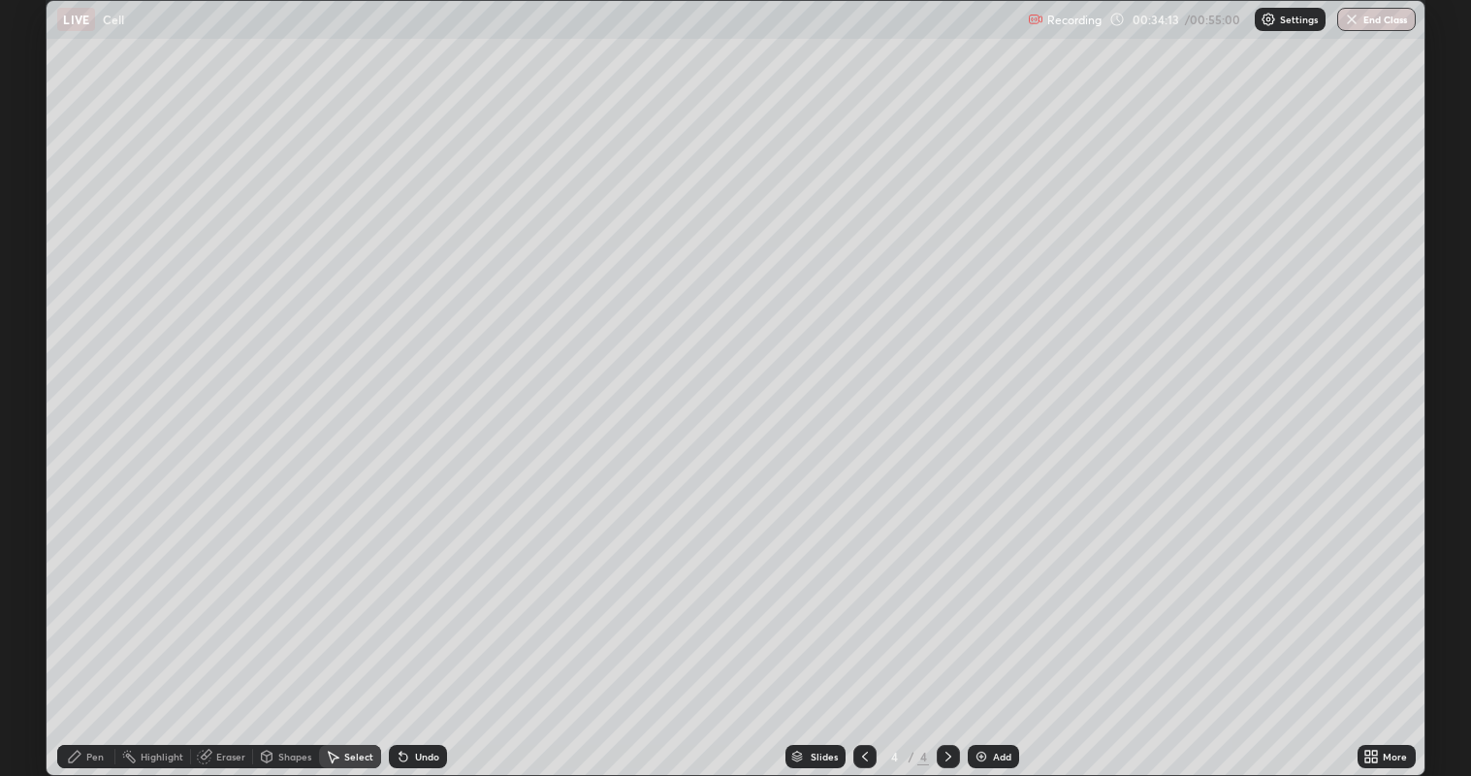
click at [106, 629] on div "Pen" at bounding box center [86, 756] width 58 height 23
click at [34, 392] on div at bounding box center [35, 388] width 12 height 12
click at [444, 629] on div "Undo" at bounding box center [418, 756] width 58 height 23
click at [436, 629] on div "Undo" at bounding box center [427, 756] width 24 height 10
click at [441, 629] on div "Undo" at bounding box center [418, 756] width 58 height 23
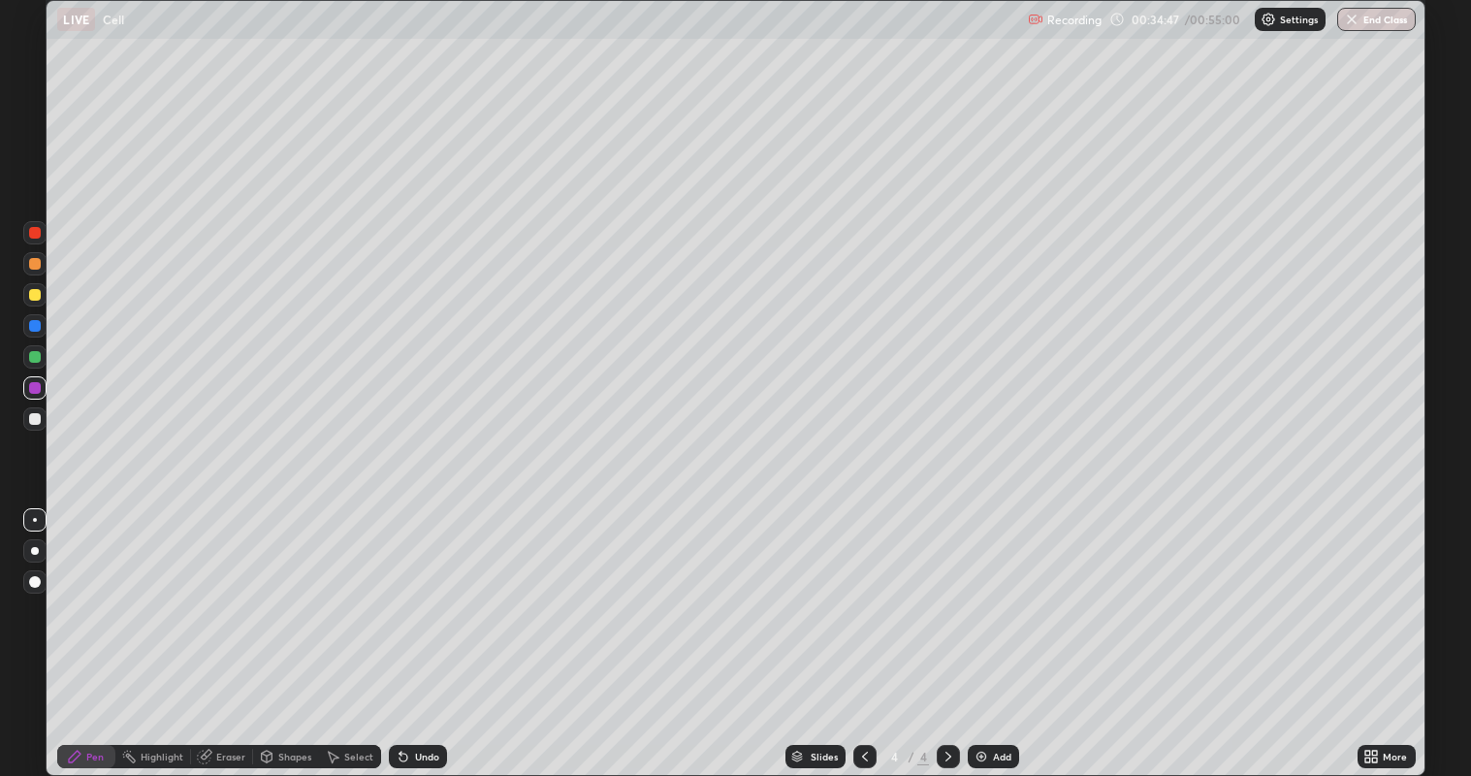
click at [442, 629] on div "Undo" at bounding box center [418, 756] width 58 height 23
click at [441, 629] on div "Undo" at bounding box center [418, 756] width 58 height 23
click at [442, 629] on div "Undo" at bounding box center [418, 756] width 58 height 23
click at [432, 629] on div "Undo" at bounding box center [427, 756] width 24 height 10
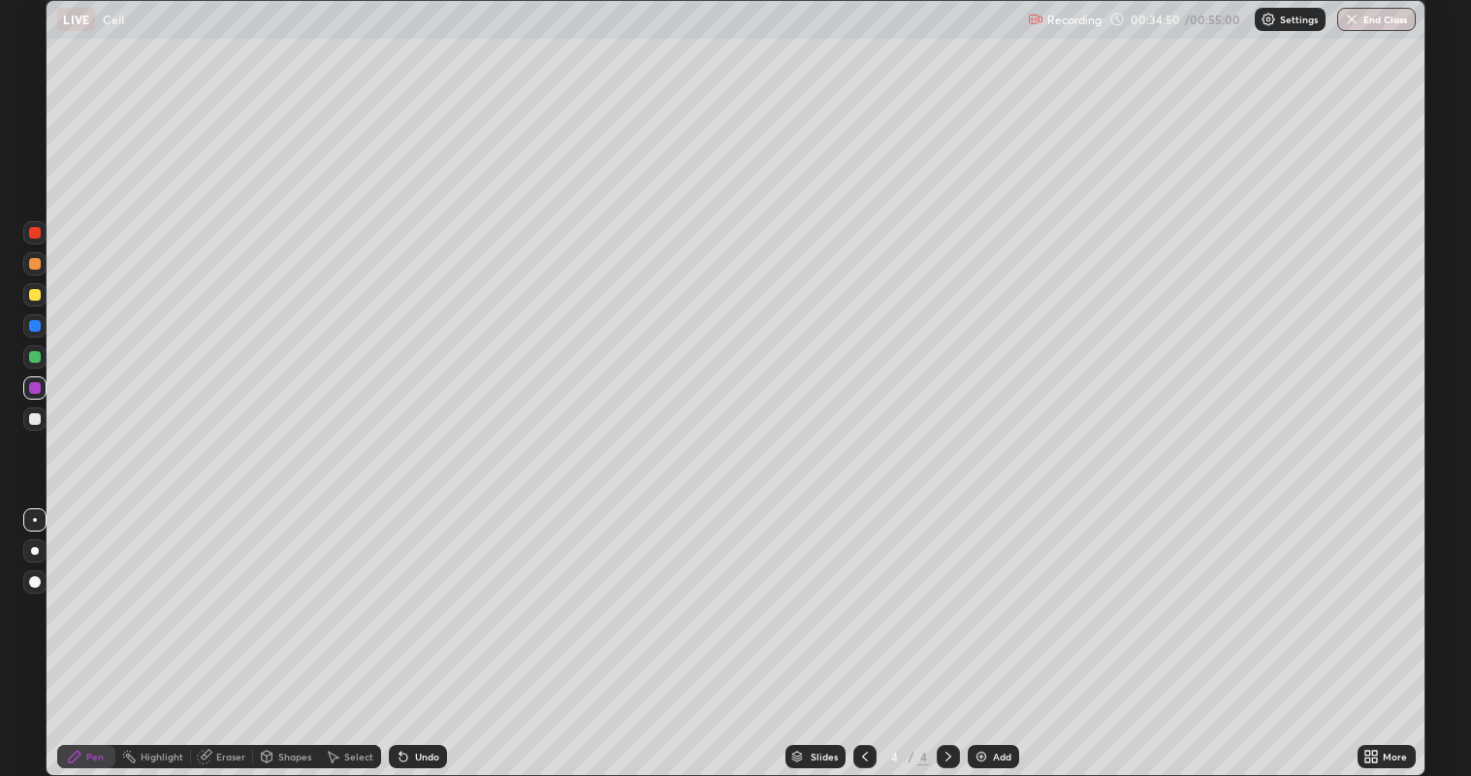
click at [432, 629] on div "Undo" at bounding box center [427, 756] width 24 height 10
click at [434, 629] on div "Undo" at bounding box center [427, 756] width 24 height 10
click at [440, 629] on div "Undo" at bounding box center [418, 756] width 58 height 23
click at [439, 629] on div "Undo" at bounding box center [418, 756] width 58 height 23
click at [440, 629] on div "Undo" at bounding box center [418, 756] width 58 height 23
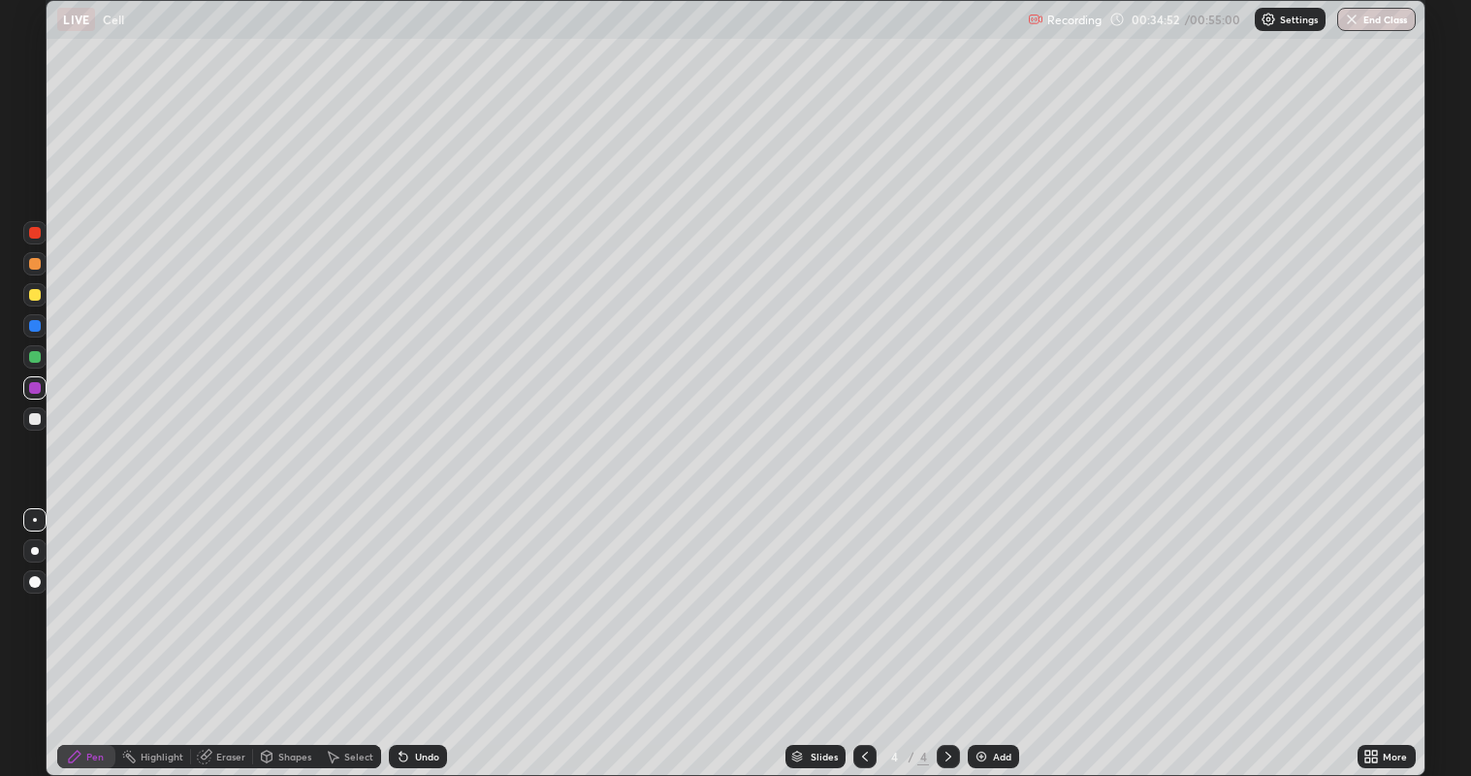
click at [443, 629] on div "Undo" at bounding box center [418, 756] width 58 height 23
click at [441, 629] on div "Undo" at bounding box center [418, 756] width 58 height 23
click at [440, 629] on div "Undo" at bounding box center [418, 756] width 58 height 23
click at [433, 629] on div "Undo" at bounding box center [418, 756] width 58 height 23
click at [430, 629] on div "Undo" at bounding box center [418, 756] width 58 height 23
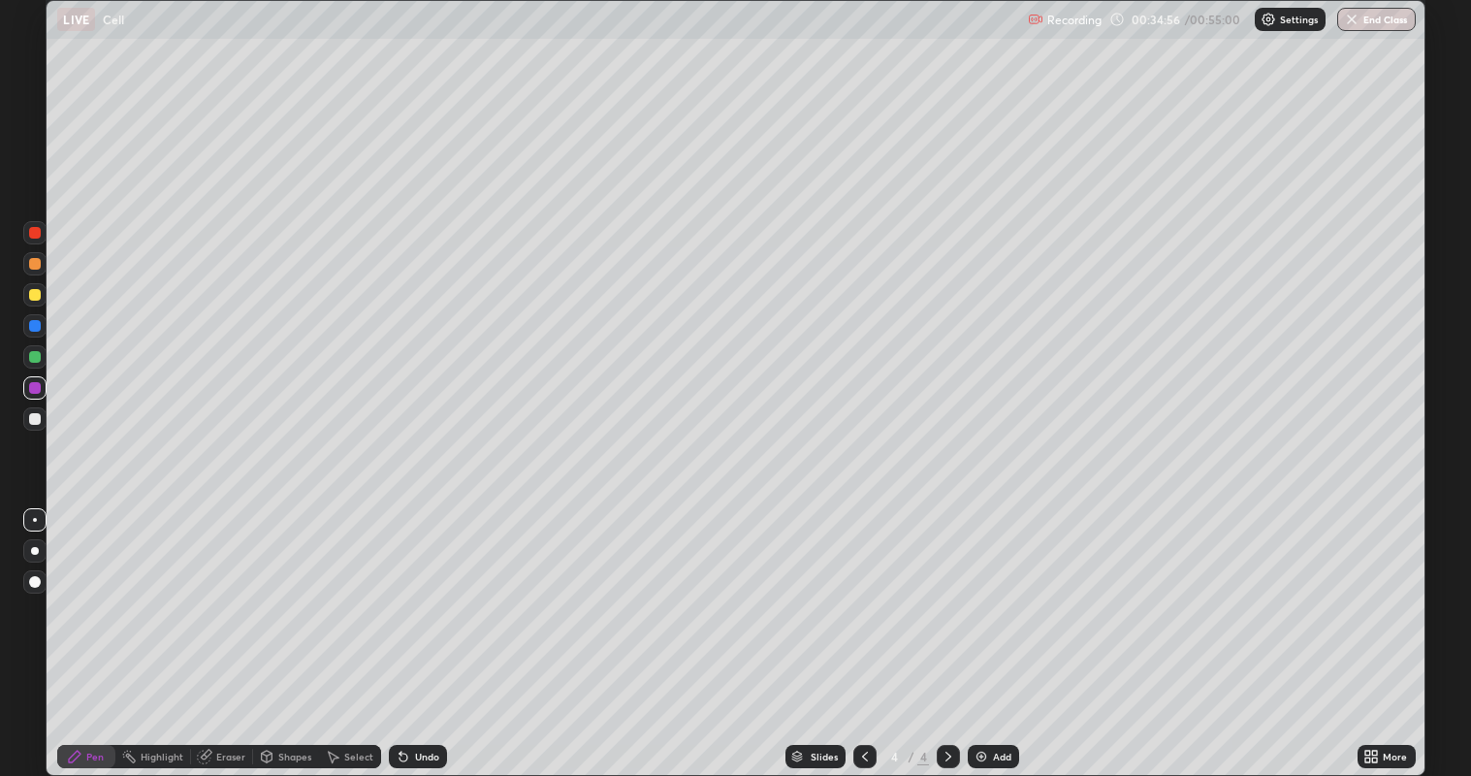
click at [430, 629] on div "Undo" at bounding box center [418, 756] width 58 height 23
click at [429, 629] on div "Undo" at bounding box center [418, 756] width 58 height 23
click at [428, 629] on div "Undo" at bounding box center [418, 756] width 58 height 23
click at [36, 301] on div at bounding box center [35, 295] width 12 height 12
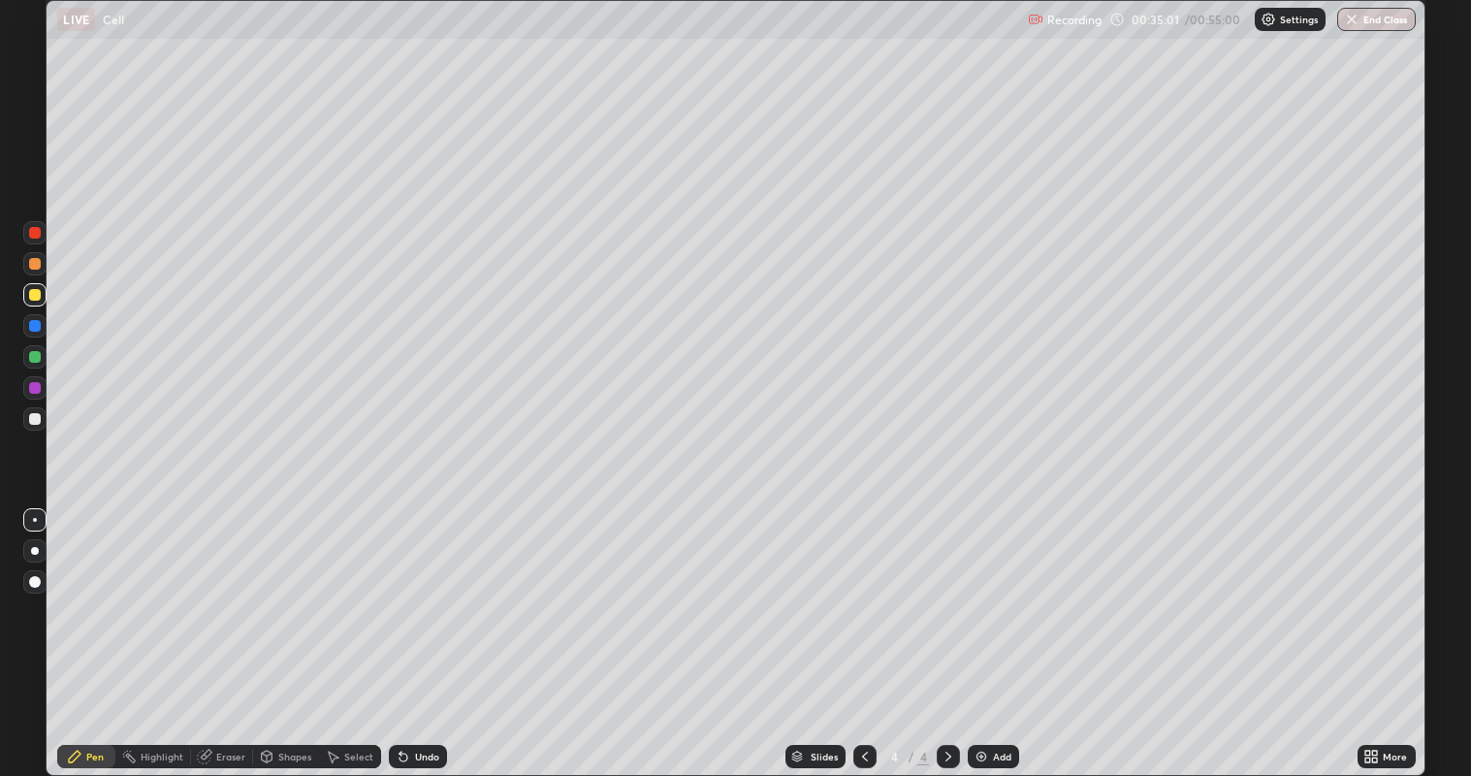
click at [39, 268] on div at bounding box center [35, 264] width 12 height 12
click at [419, 629] on div "Undo" at bounding box center [418, 756] width 58 height 23
click at [422, 629] on div "Undo" at bounding box center [427, 756] width 24 height 10
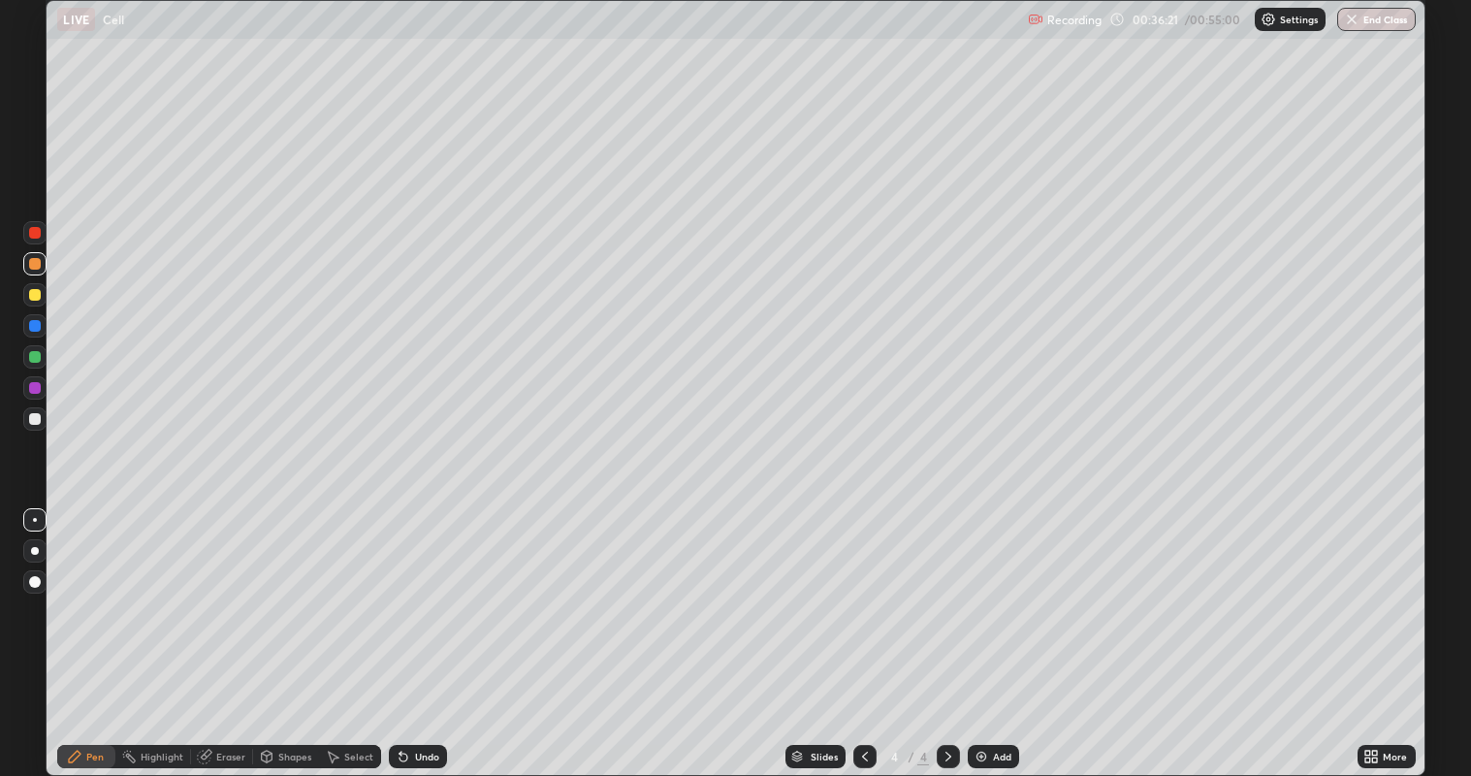
click at [422, 629] on div "Undo" at bounding box center [427, 756] width 24 height 10
click at [36, 424] on div at bounding box center [35, 419] width 12 height 12
click at [37, 390] on div at bounding box center [35, 388] width 12 height 12
click at [439, 629] on div "Undo" at bounding box center [418, 756] width 58 height 23
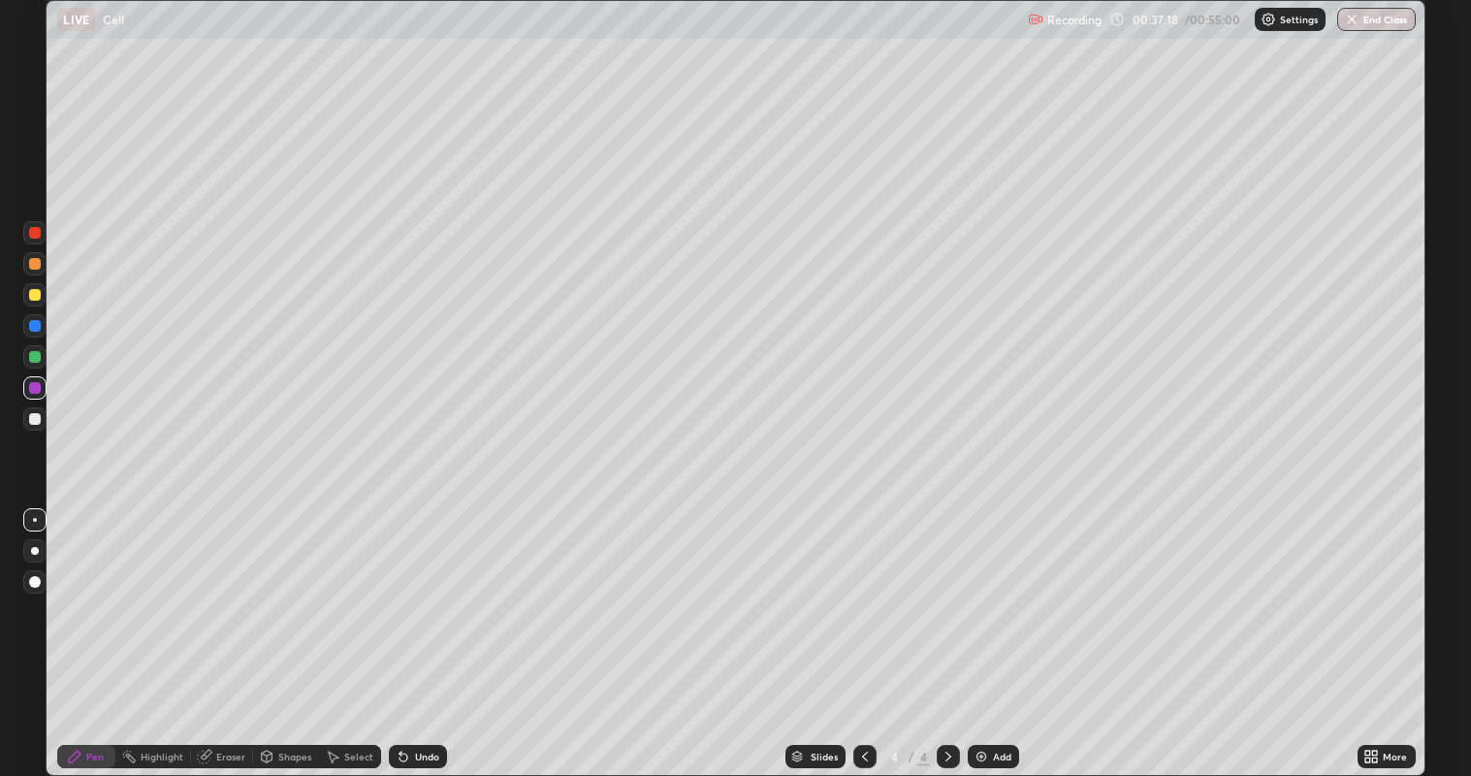
click at [30, 417] on div at bounding box center [35, 419] width 12 height 12
click at [39, 391] on div at bounding box center [35, 388] width 12 height 12
click at [38, 299] on div at bounding box center [35, 295] width 12 height 12
click at [37, 422] on div at bounding box center [35, 419] width 12 height 12
click at [35, 299] on div at bounding box center [35, 295] width 12 height 12
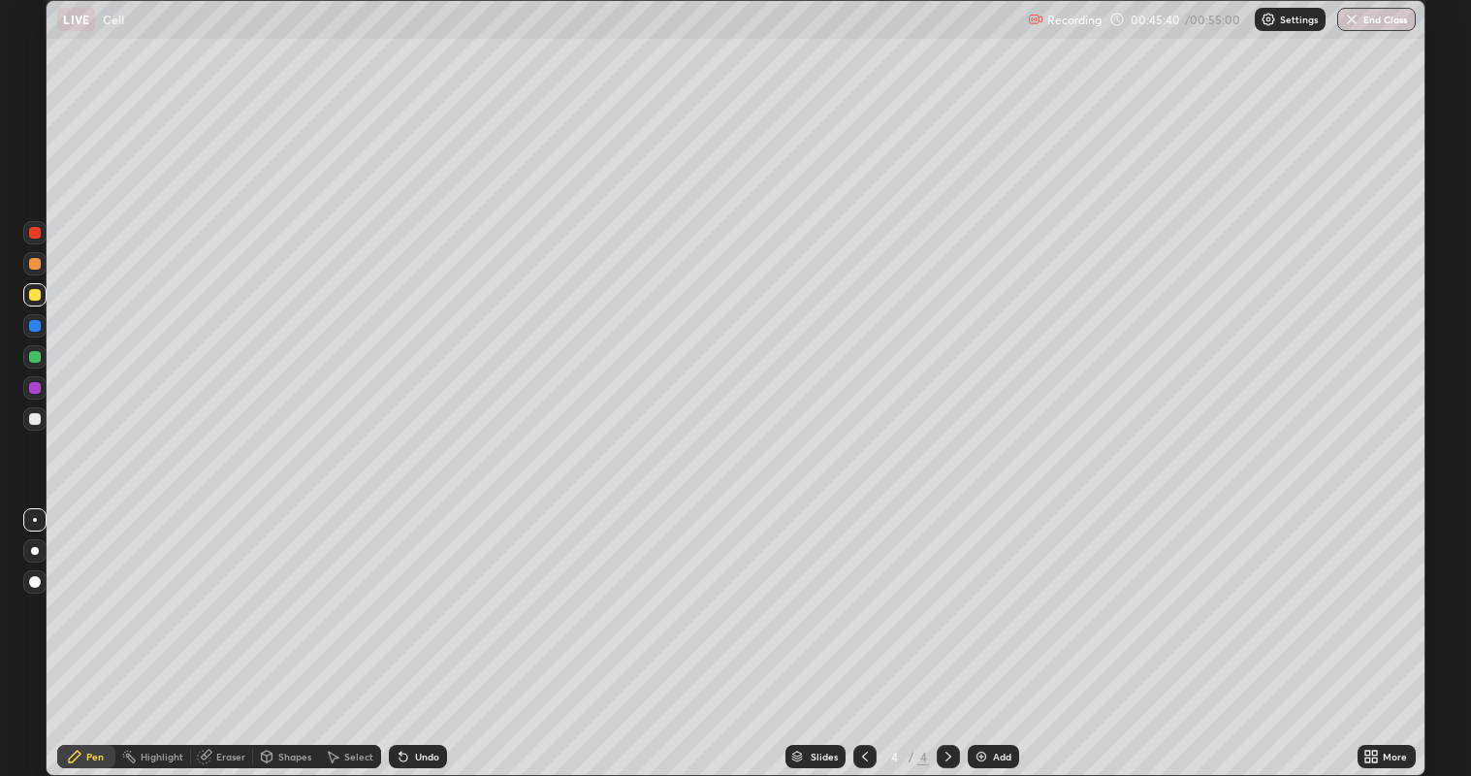
click at [995, 629] on div "Add" at bounding box center [1002, 756] width 18 height 10
click at [344, 629] on div "Select" at bounding box center [358, 756] width 29 height 10
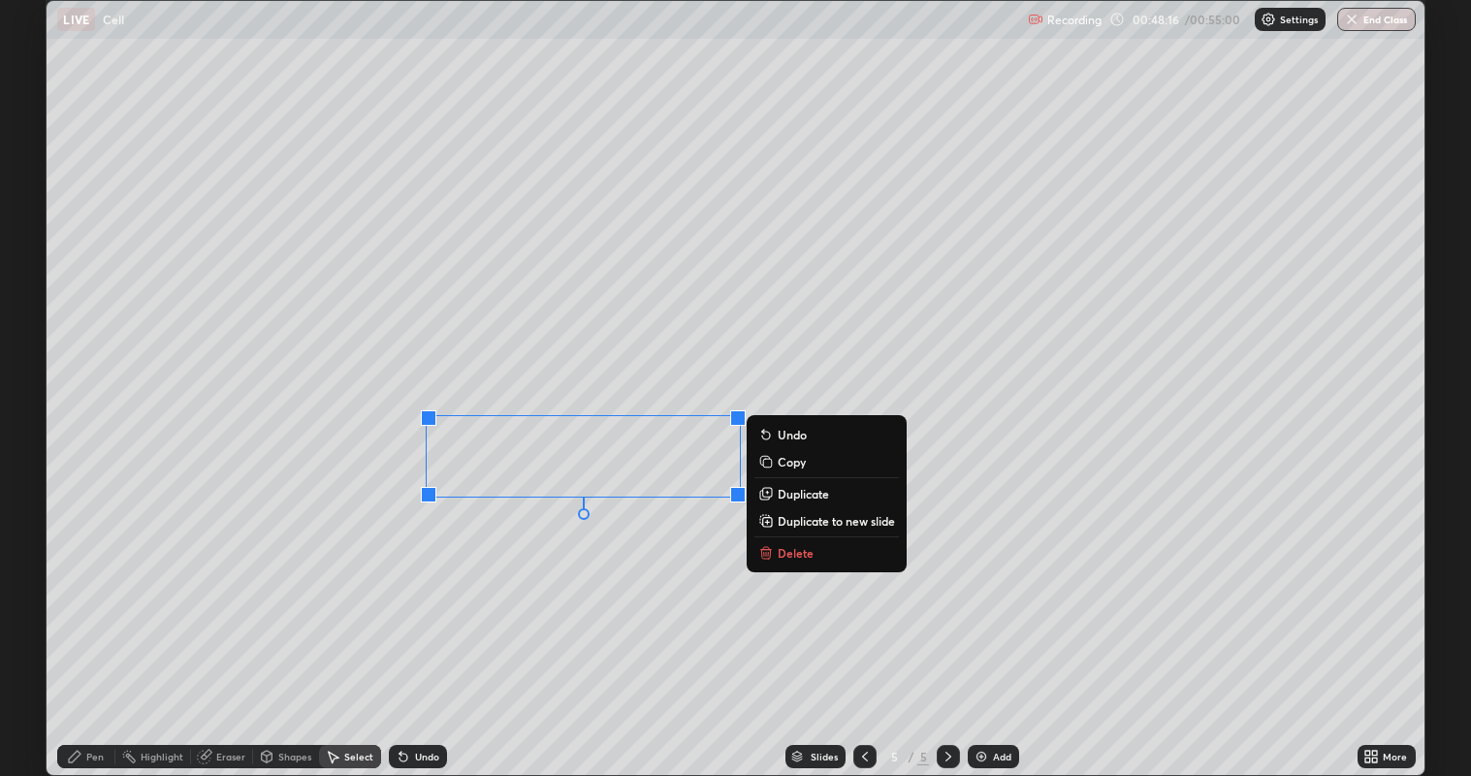
click at [780, 545] on p "Delete" at bounding box center [796, 553] width 36 height 16
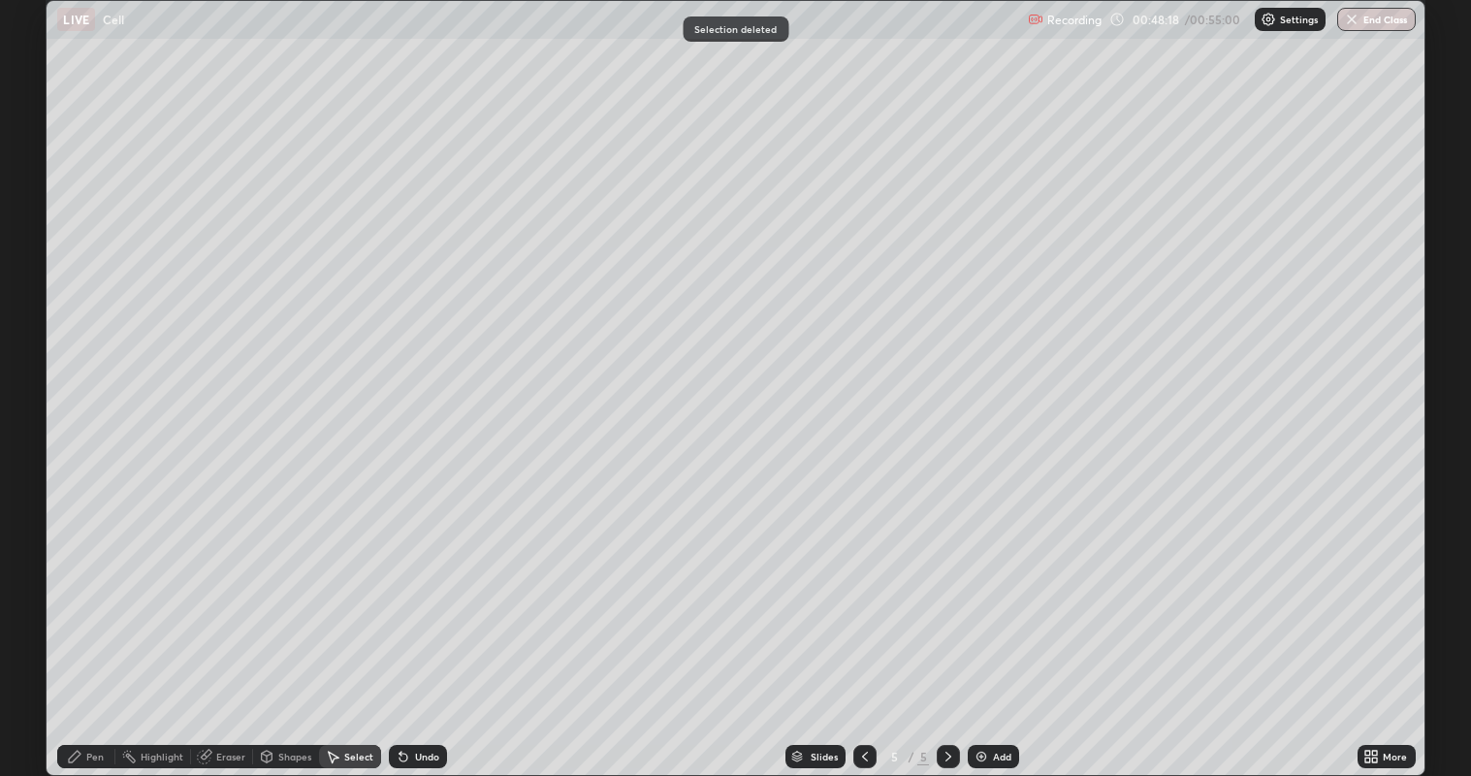
click at [234, 629] on div "Eraser" at bounding box center [230, 756] width 29 height 10
click at [105, 629] on div "Pen" at bounding box center [86, 756] width 58 height 23
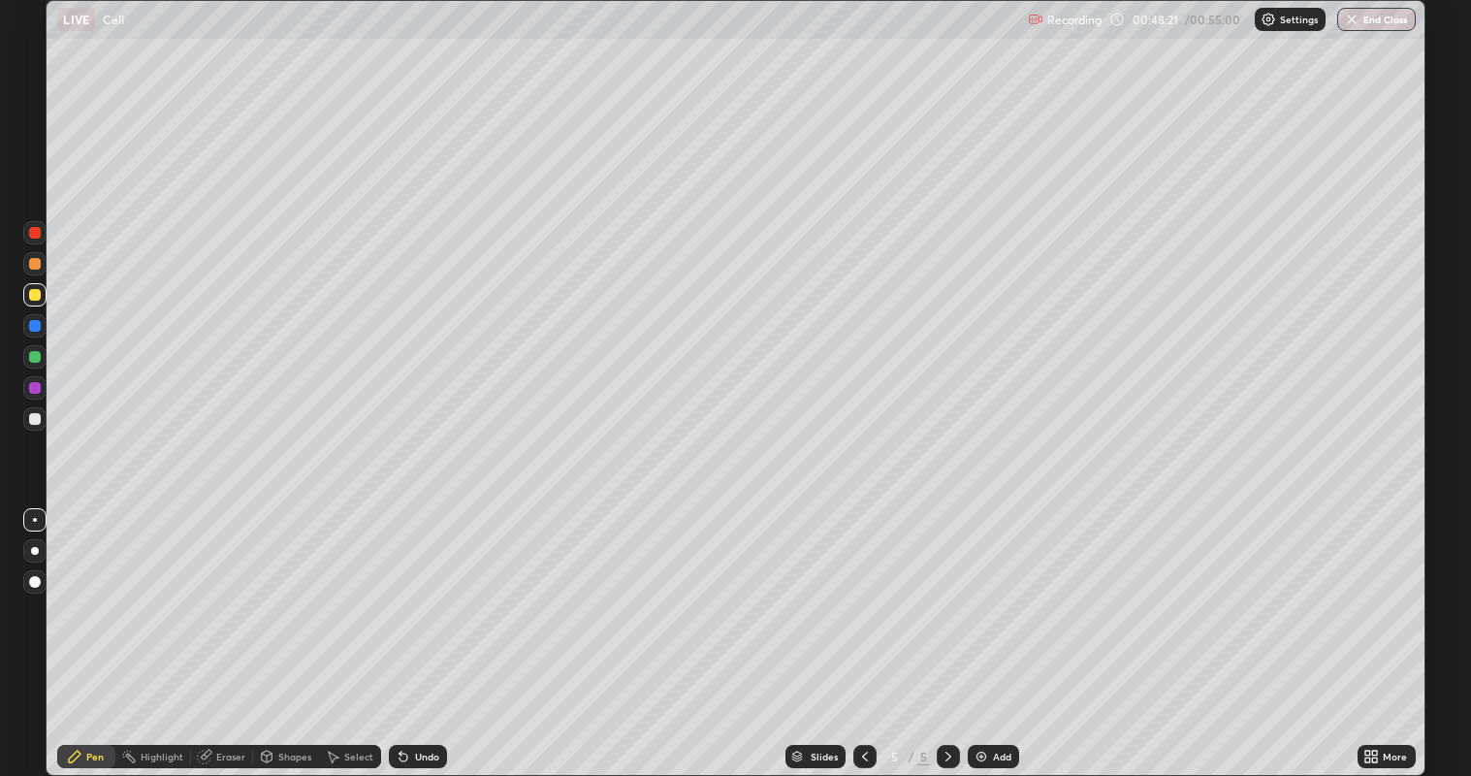
click at [36, 418] on div at bounding box center [35, 419] width 12 height 12
click at [425, 629] on div "Undo" at bounding box center [427, 756] width 24 height 10
click at [38, 300] on div at bounding box center [35, 295] width 12 height 12
click at [35, 423] on div at bounding box center [35, 419] width 12 height 12
click at [34, 358] on div at bounding box center [35, 357] width 12 height 12
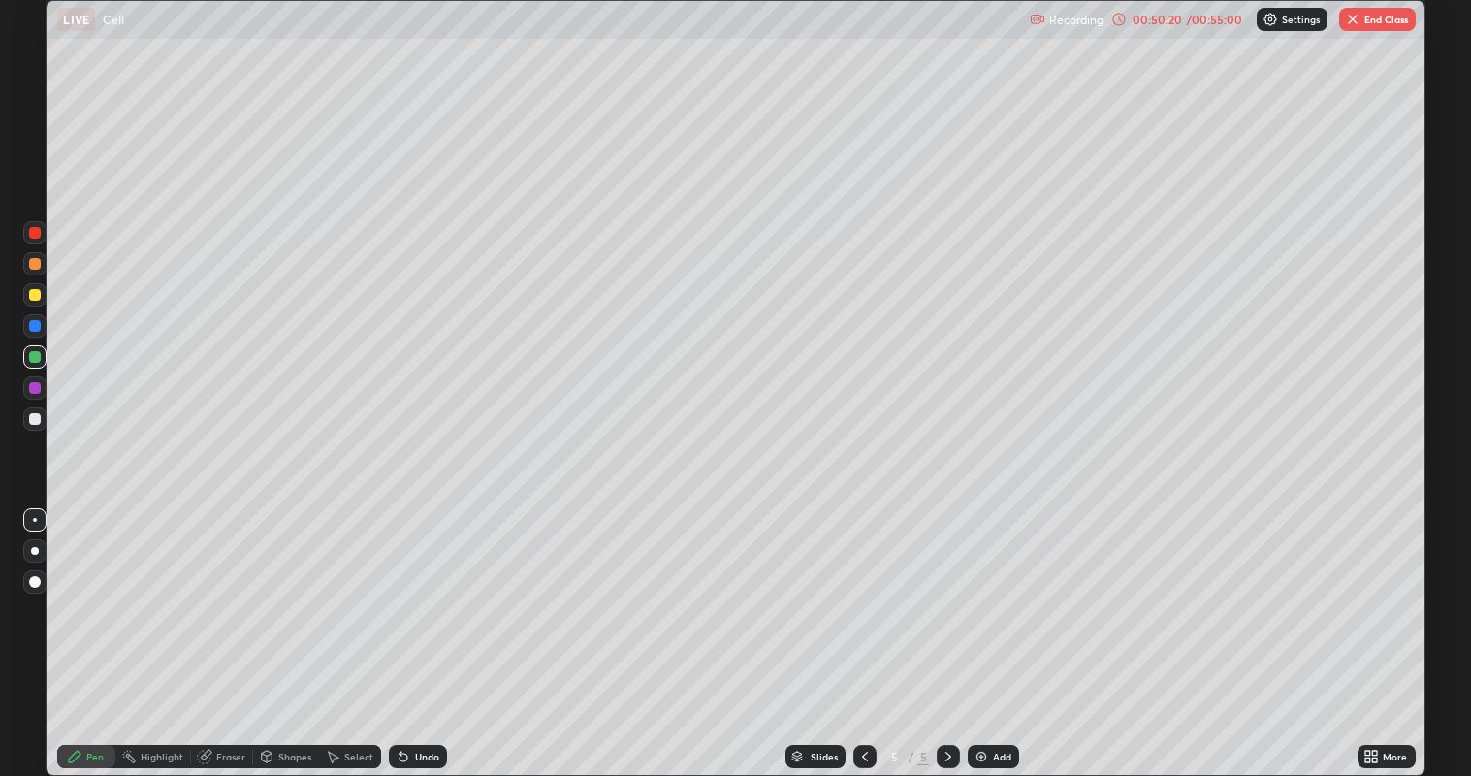
click at [36, 294] on div at bounding box center [35, 295] width 12 height 12
click at [34, 265] on div at bounding box center [35, 264] width 12 height 12
click at [33, 392] on div at bounding box center [35, 388] width 12 height 12
click at [35, 295] on div at bounding box center [35, 295] width 12 height 12
click at [1350, 24] on img "button" at bounding box center [1353, 20] width 16 height 16
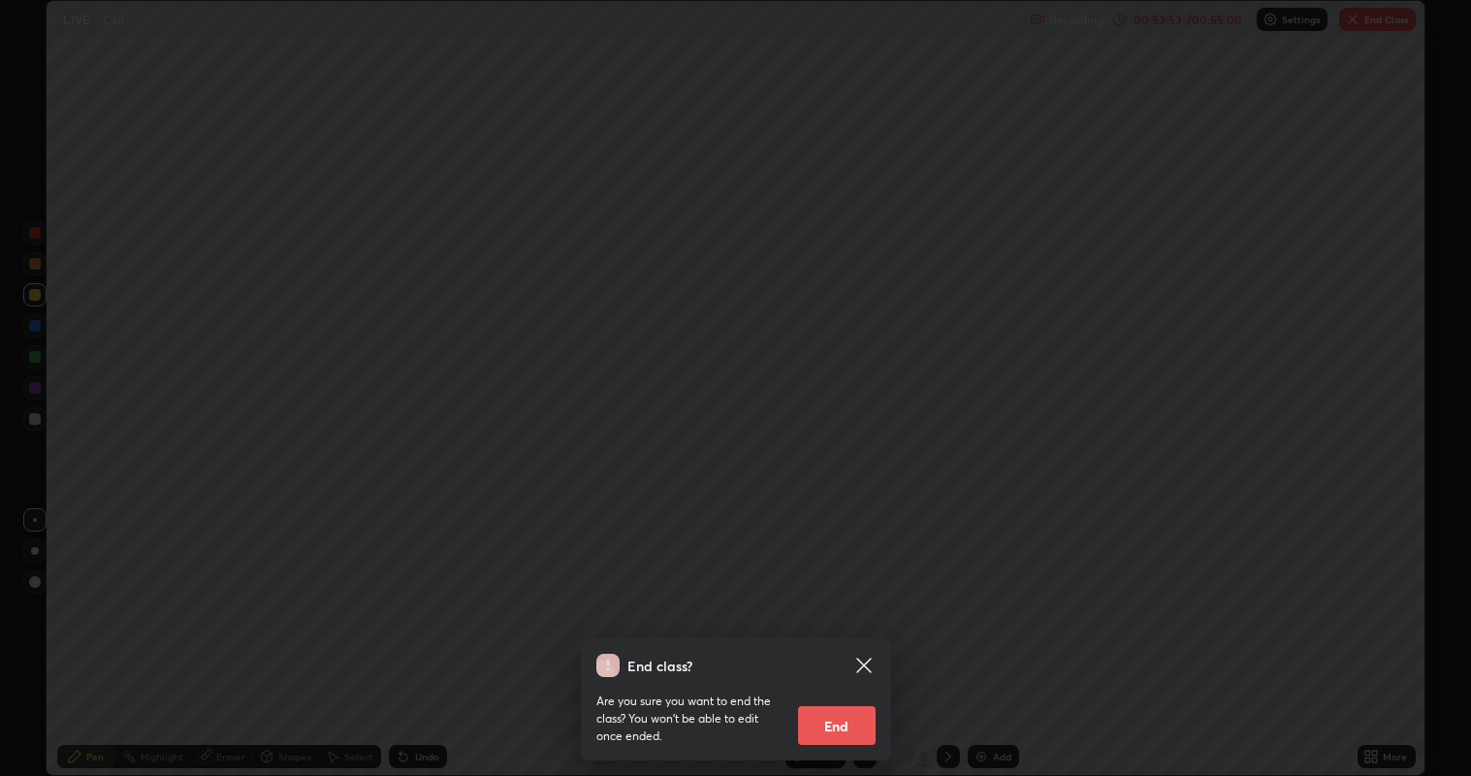
click at [844, 629] on button "End" at bounding box center [837, 725] width 78 height 39
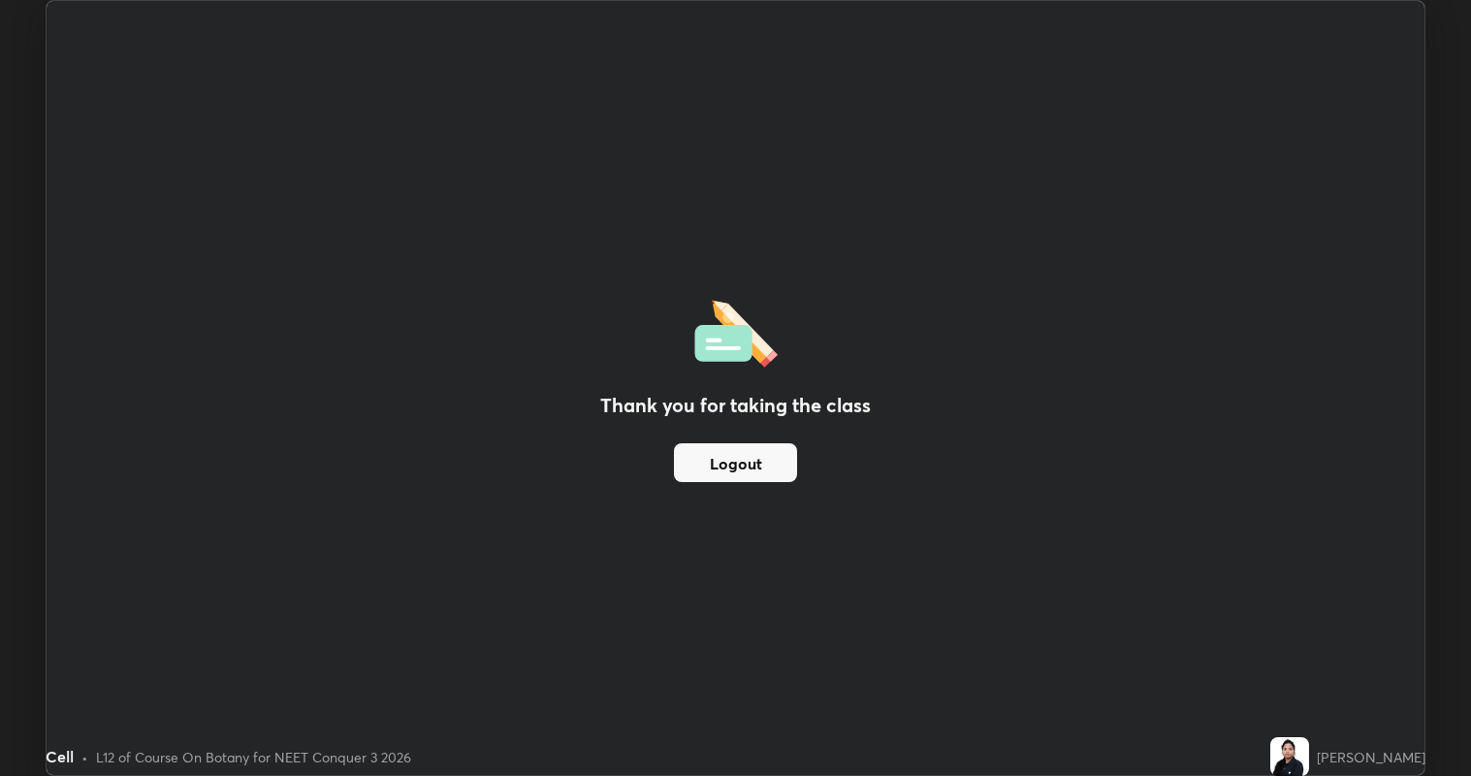
click at [712, 468] on button "Logout" at bounding box center [735, 462] width 123 height 39
click at [709, 464] on button "Logout" at bounding box center [735, 462] width 123 height 39
